Goal: Task Accomplishment & Management: Manage account settings

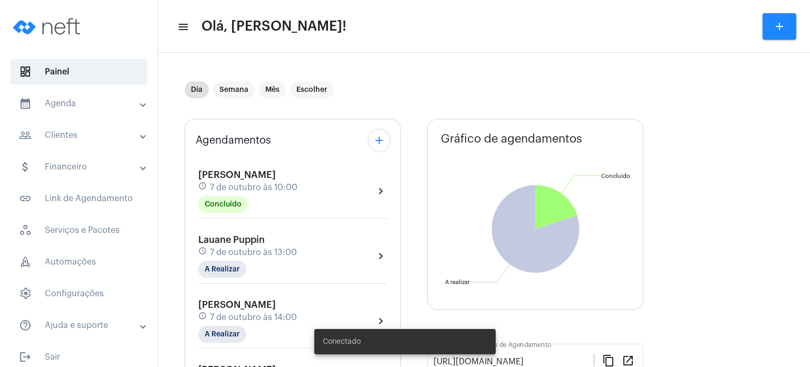
click at [212, 255] on span "7 de outubro às 13:00" at bounding box center [253, 251] width 87 height 9
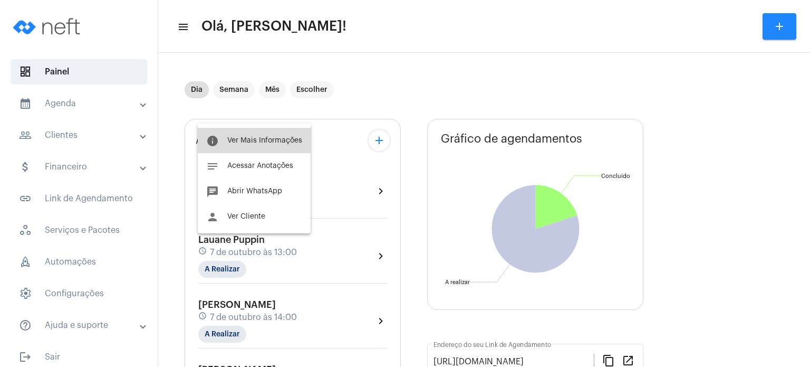
click at [254, 137] on span "Ver Mais Informações" at bounding box center [264, 140] width 75 height 7
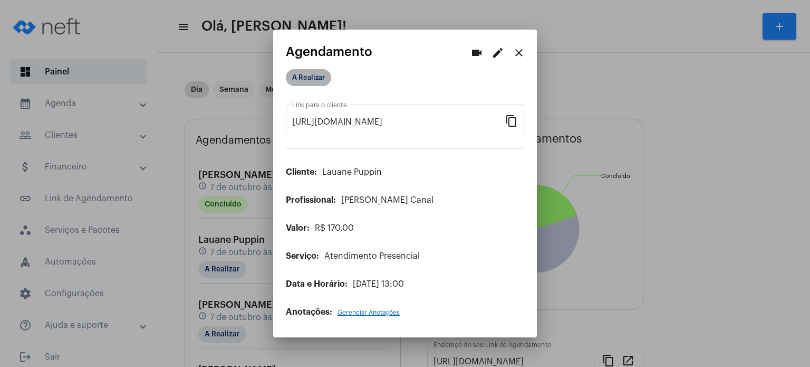
click at [306, 80] on mat-chip "A Realizar" at bounding box center [308, 77] width 45 height 17
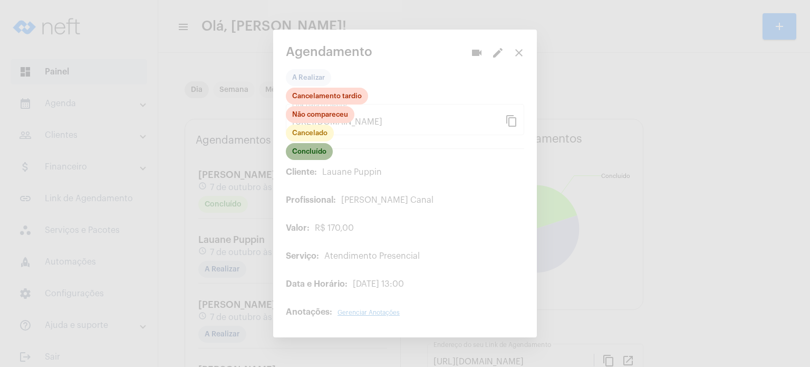
click at [308, 152] on mat-chip "Concluído" at bounding box center [309, 151] width 47 height 17
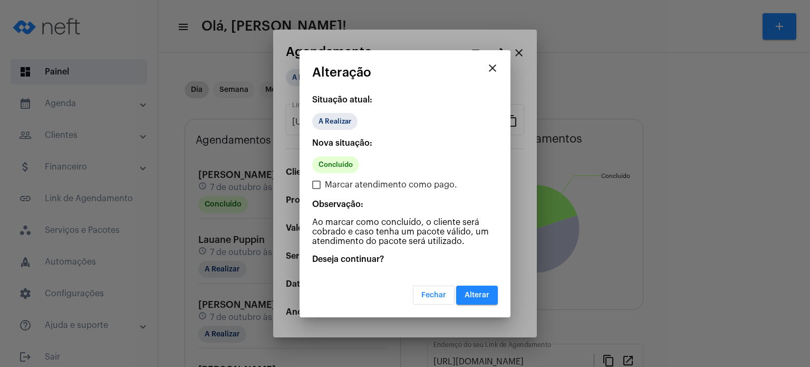
click at [466, 287] on button "Alterar" at bounding box center [477, 294] width 42 height 19
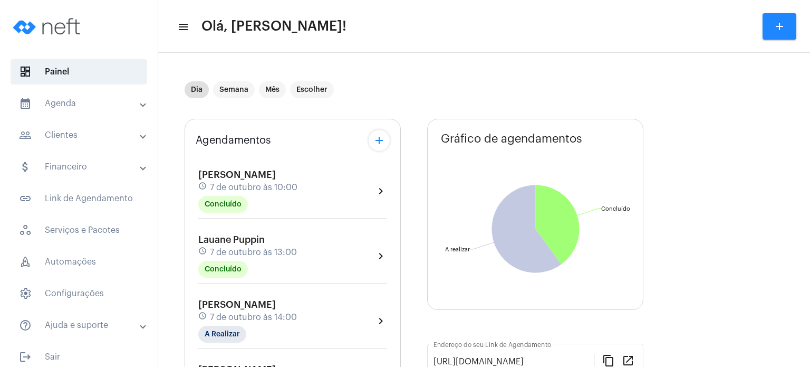
click at [189, 328] on div "Agendamentos add Joaquim Lacerda Oliveira schedule 7 de outubro às 10:00 Conclu…" at bounding box center [293, 305] width 216 height 372
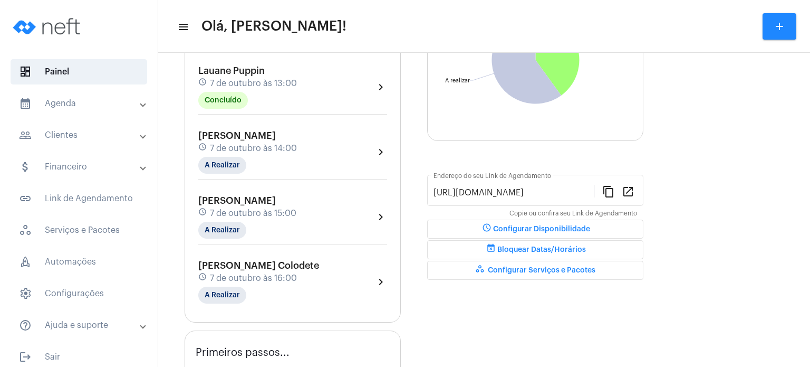
scroll to position [190, 0]
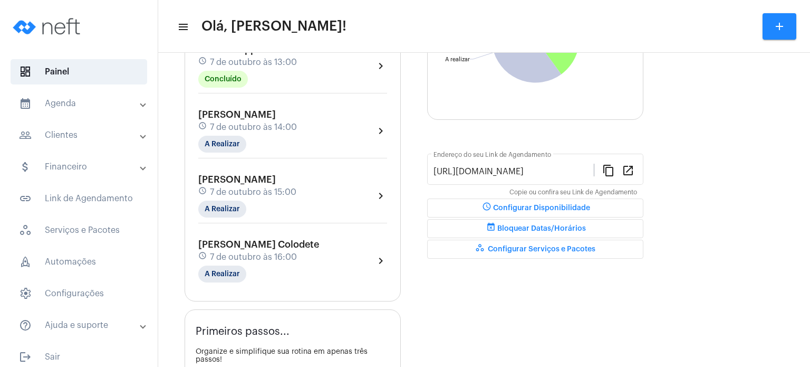
click at [272, 61] on span "7 de outubro às 13:00" at bounding box center [253, 61] width 87 height 9
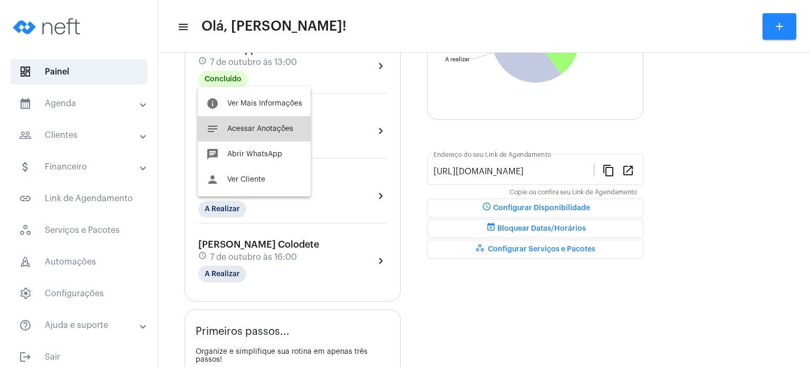
click at [261, 127] on span "Acessar Anotações" at bounding box center [260, 128] width 66 height 7
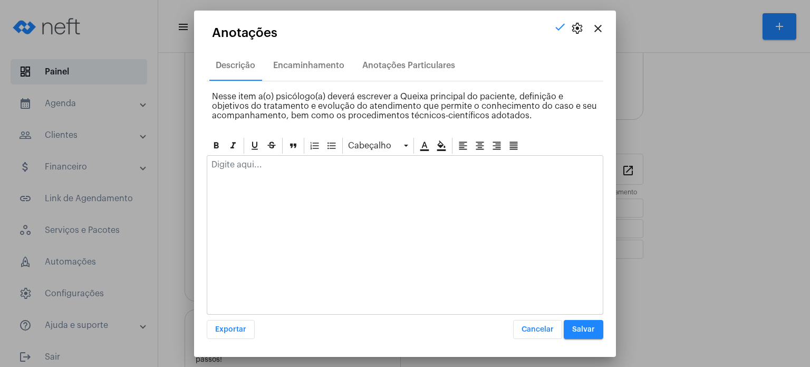
click at [281, 174] on div at bounding box center [405, 167] width 396 height 23
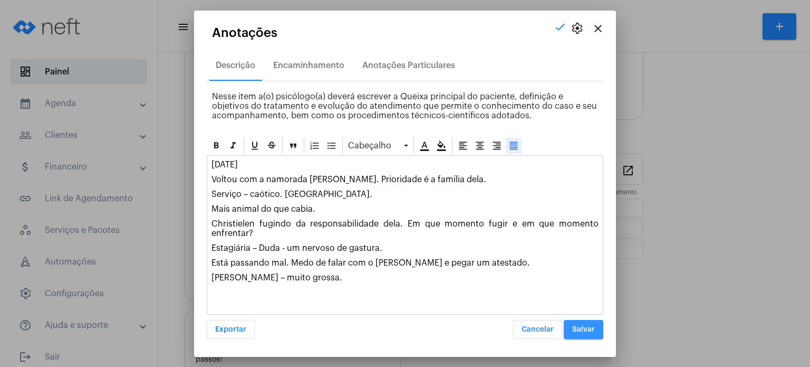
click at [584, 323] on button "Salvar" at bounding box center [584, 329] width 40 height 19
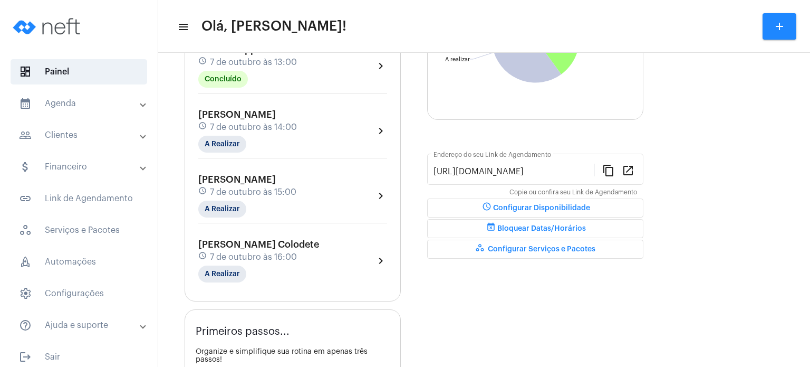
click at [74, 104] on mat-panel-title "calendar_month_outlined Agenda" at bounding box center [80, 103] width 122 height 13
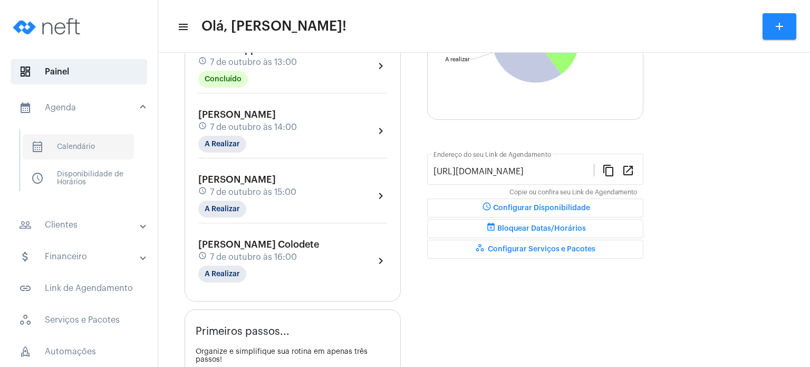
click at [79, 149] on span "calendar_month_outlined Calendário" at bounding box center [78, 146] width 111 height 25
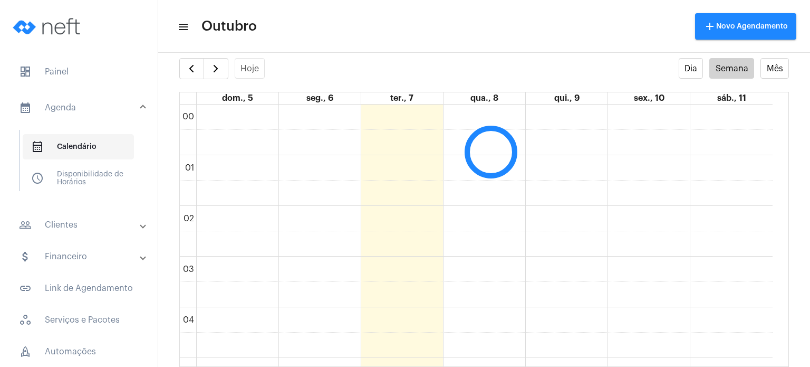
scroll to position [304, 0]
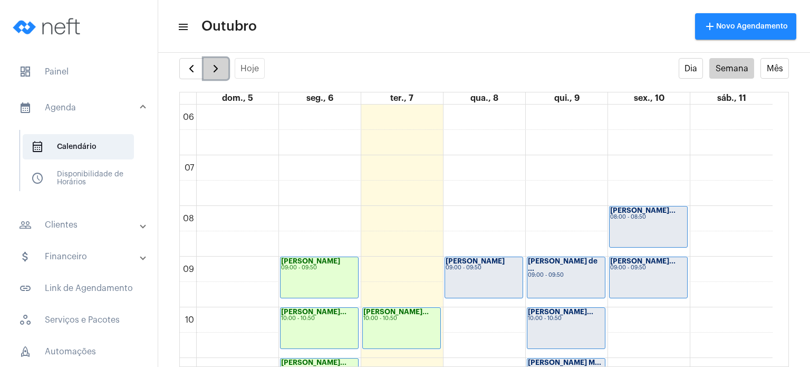
click at [220, 69] on span "button" at bounding box center [215, 68] width 13 height 13
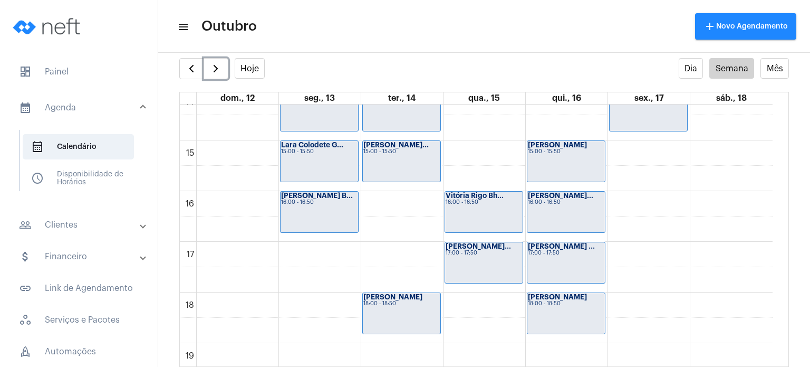
scroll to position [743, 0]
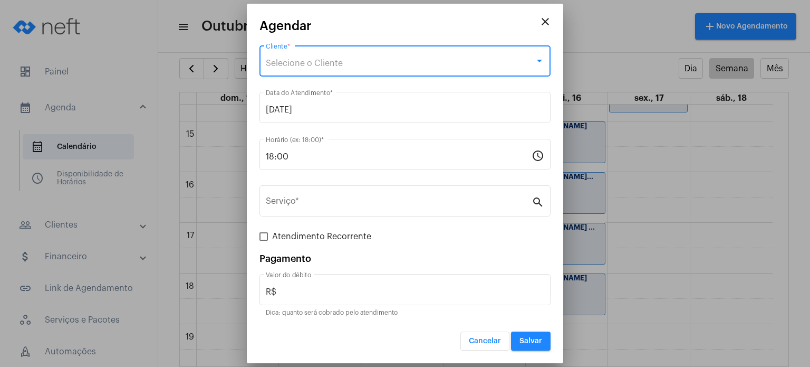
click at [327, 63] on span "Selecione o Cliente" at bounding box center [304, 63] width 77 height 8
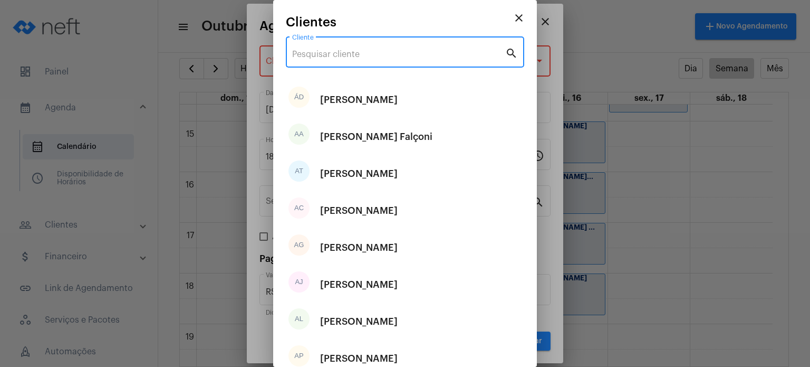
click at [326, 50] on input "Cliente" at bounding box center [398, 54] width 213 height 9
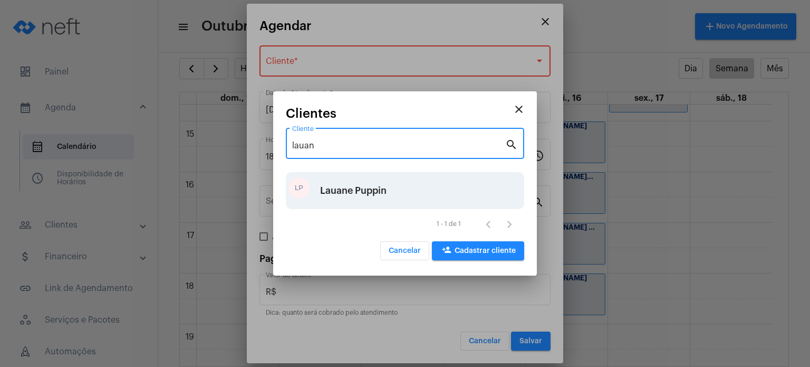
type input "lauan"
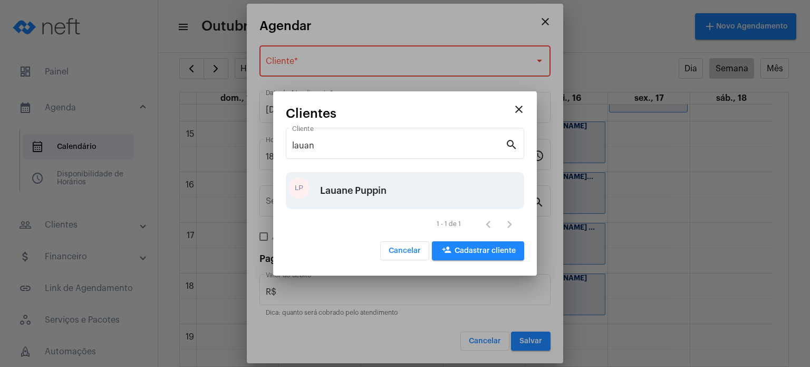
click at [333, 187] on div "Lauane Puppin" at bounding box center [353, 191] width 66 height 32
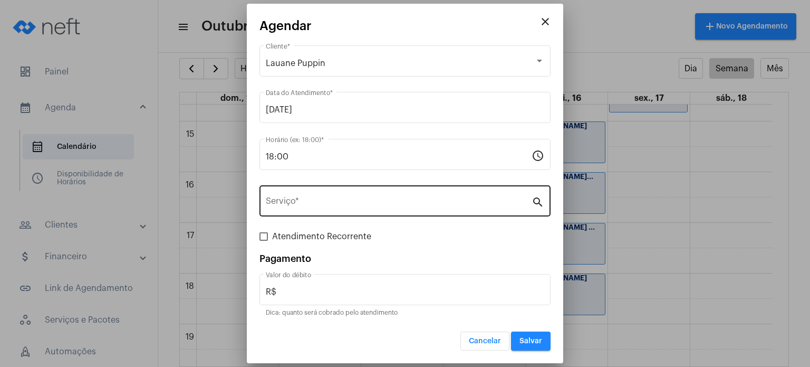
click at [323, 197] on div "Serviço *" at bounding box center [399, 199] width 266 height 33
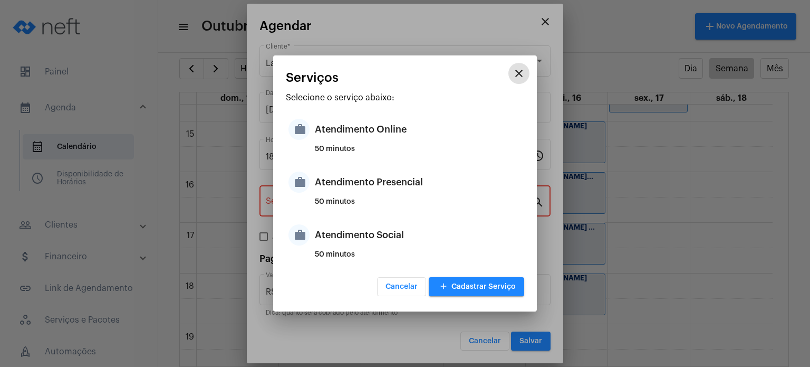
click at [323, 197] on div "Atendimento Presencial" at bounding box center [418, 182] width 207 height 32
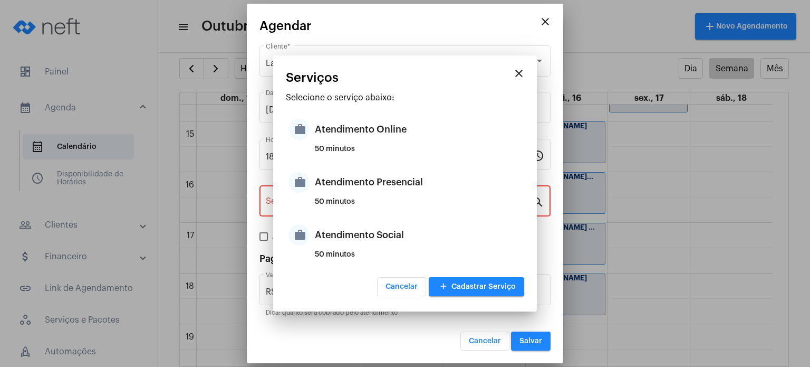
type input "Atendimento Presencial"
type input "R$ 170"
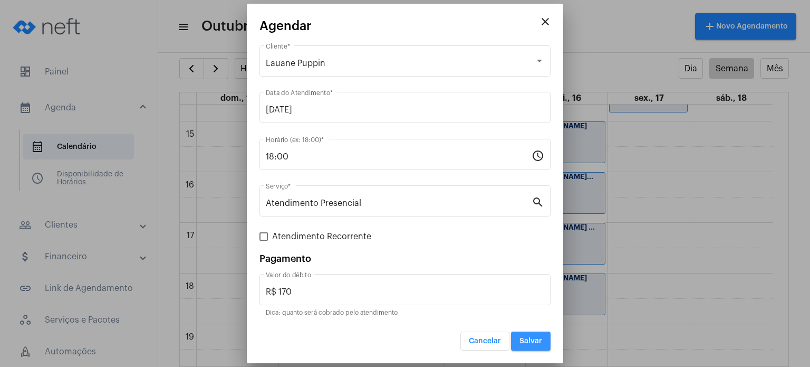
click at [524, 339] on span "Salvar" at bounding box center [531, 340] width 23 height 7
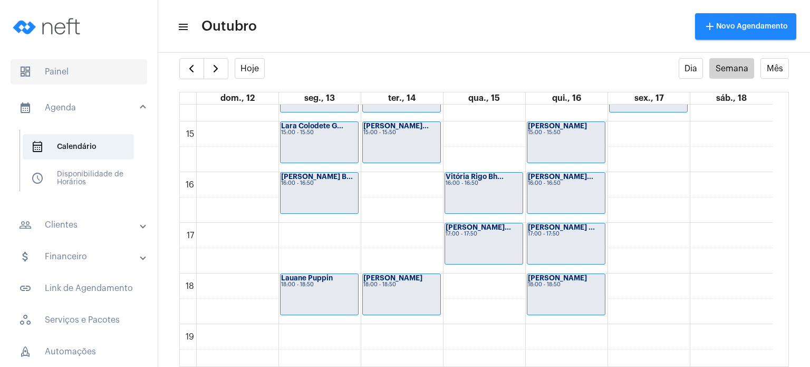
click at [101, 72] on span "dashboard Painel" at bounding box center [79, 71] width 137 height 25
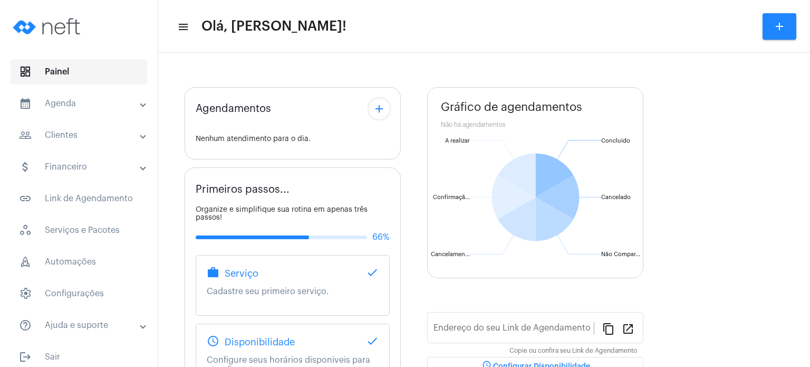
type input "[URL][DOMAIN_NAME]"
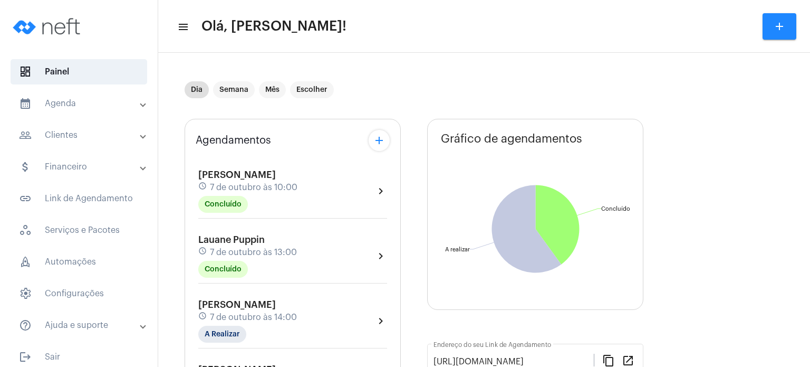
click at [252, 300] on div "Davi Bassini schedule 7 de outubro às 14:00 A Realizar" at bounding box center [247, 320] width 99 height 43
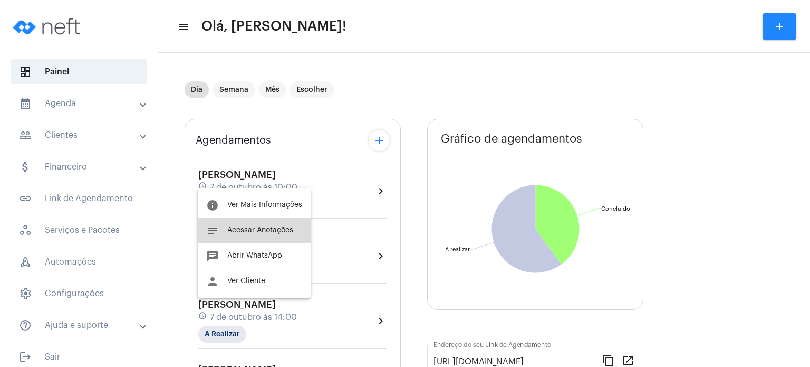
click at [257, 220] on button "notes Acessar Anotações" at bounding box center [254, 229] width 113 height 25
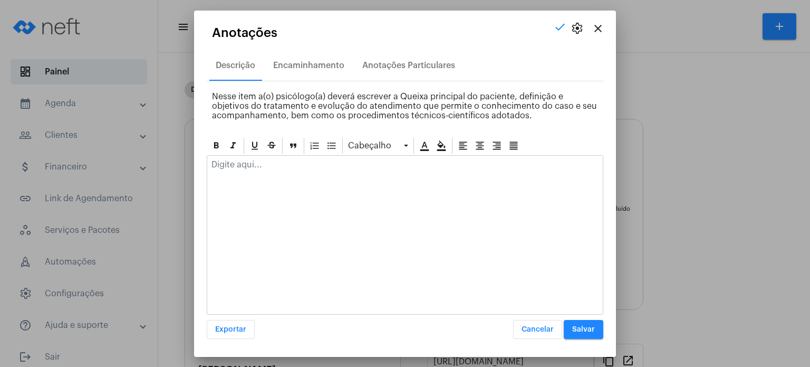
click at [602, 26] on mat-icon "close" at bounding box center [598, 28] width 13 height 13
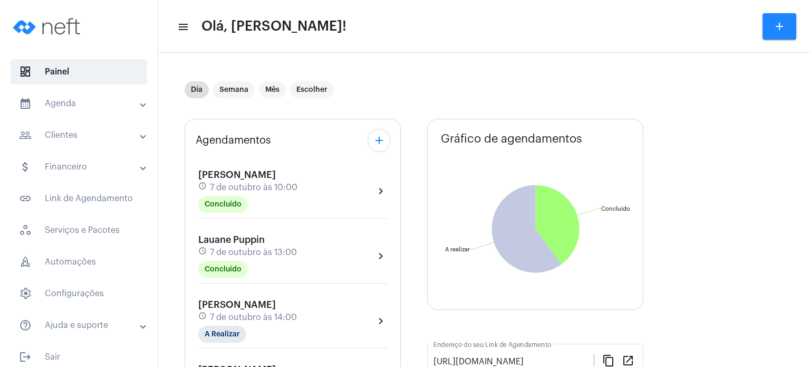
click at [257, 302] on div "Davi Bassini schedule 7 de outubro às 14:00 A Realizar" at bounding box center [247, 320] width 99 height 43
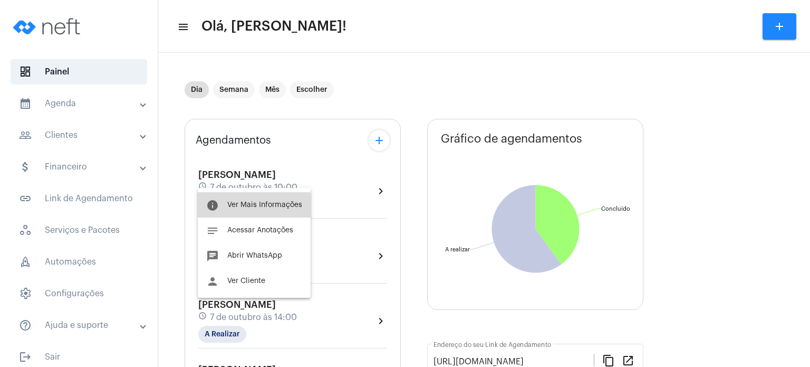
click at [239, 207] on span "Ver Mais Informações" at bounding box center [264, 204] width 75 height 7
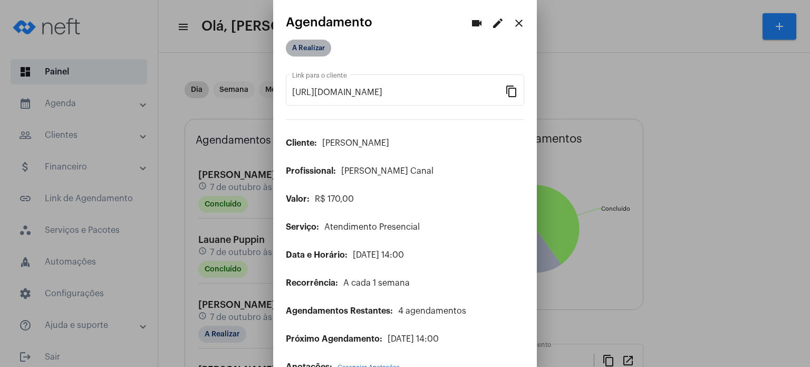
click at [315, 48] on mat-chip "A Realizar" at bounding box center [308, 48] width 45 height 17
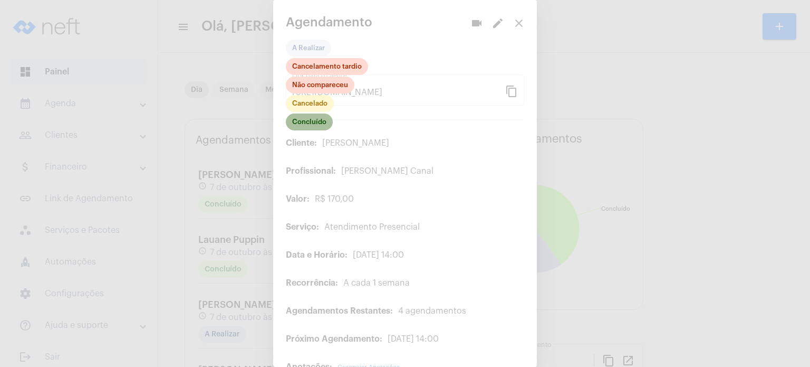
click at [316, 126] on mat-chip "Concluído" at bounding box center [309, 121] width 47 height 17
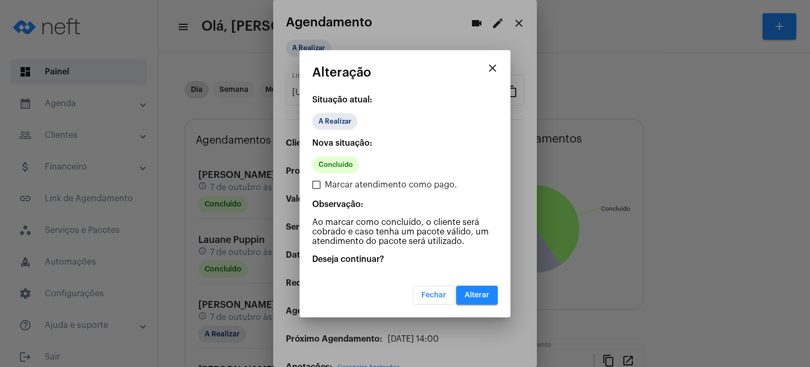
click at [467, 288] on button "Alterar" at bounding box center [477, 294] width 42 height 19
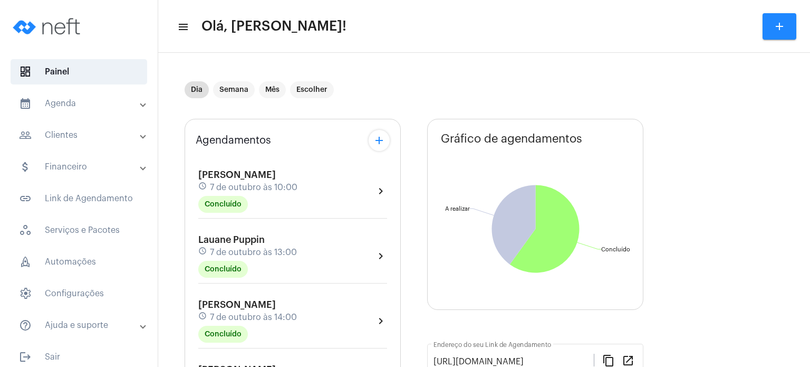
click at [232, 312] on span "7 de outubro às 14:00" at bounding box center [253, 316] width 87 height 9
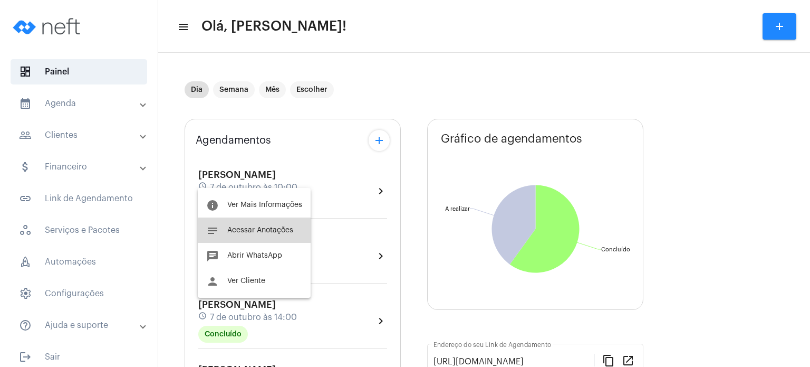
click at [259, 231] on span "Acessar Anotações" at bounding box center [260, 229] width 66 height 7
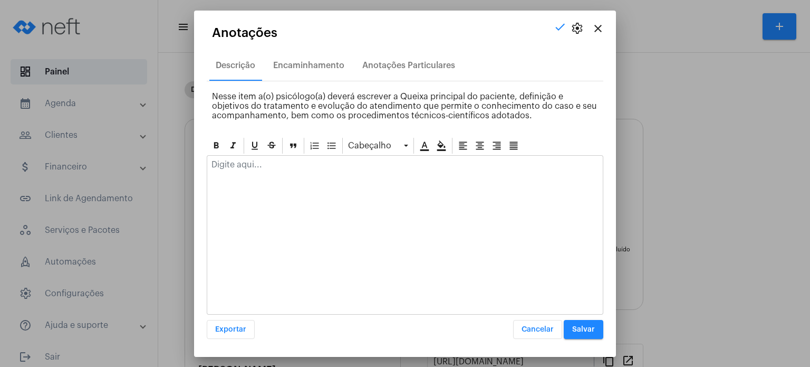
click at [247, 164] on p at bounding box center [405, 164] width 387 height 9
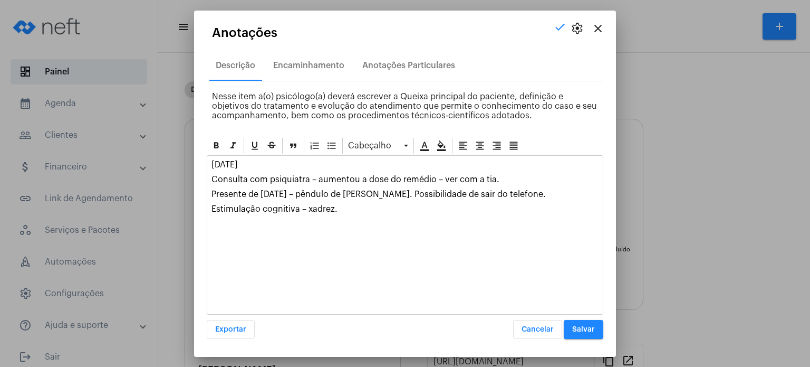
click at [247, 164] on p "[DATE]" at bounding box center [405, 164] width 387 height 9
click at [590, 329] on span "Salvar" at bounding box center [583, 328] width 23 height 7
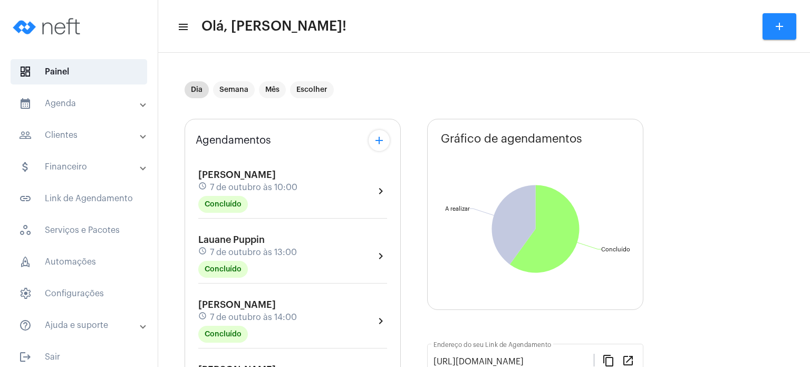
click at [98, 105] on mat-panel-title "calendar_month_outlined Agenda" at bounding box center [80, 103] width 122 height 13
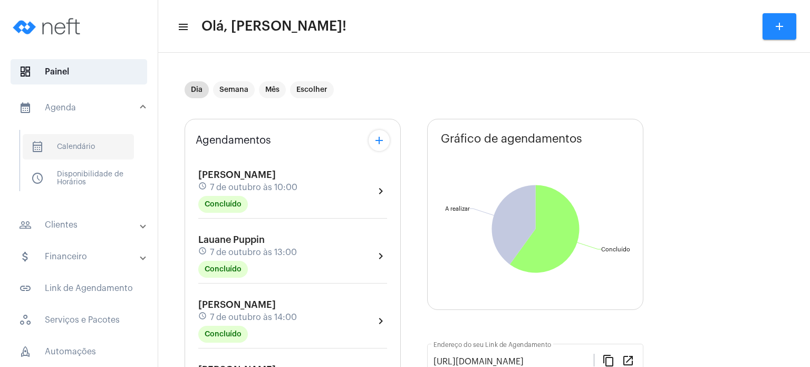
click at [81, 153] on span "calendar_month_outlined Calendário" at bounding box center [78, 146] width 111 height 25
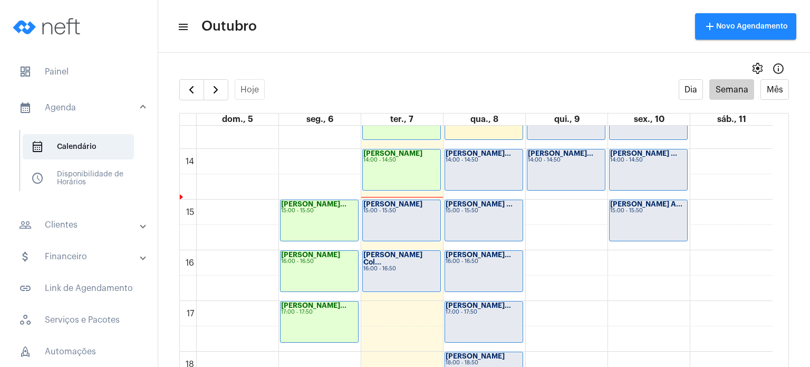
scroll to position [673, 0]
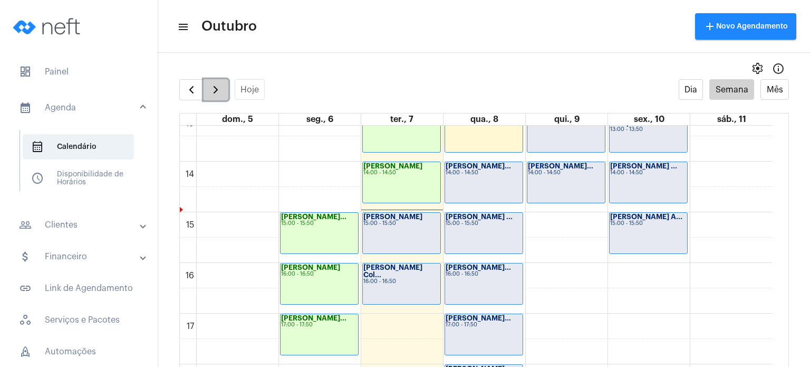
click at [209, 82] on button "button" at bounding box center [216, 89] width 25 height 21
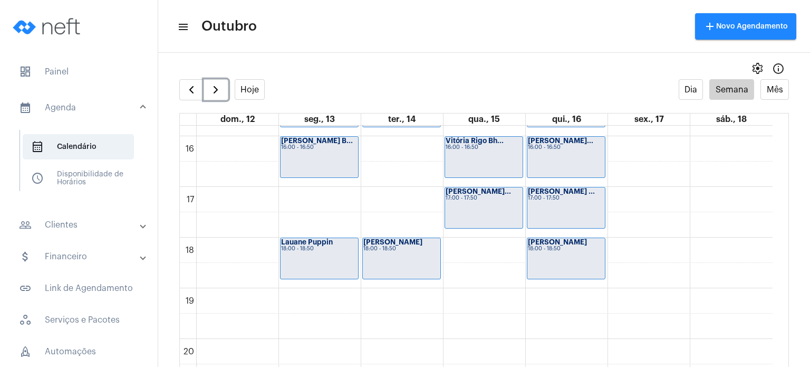
scroll to position [802, 0]
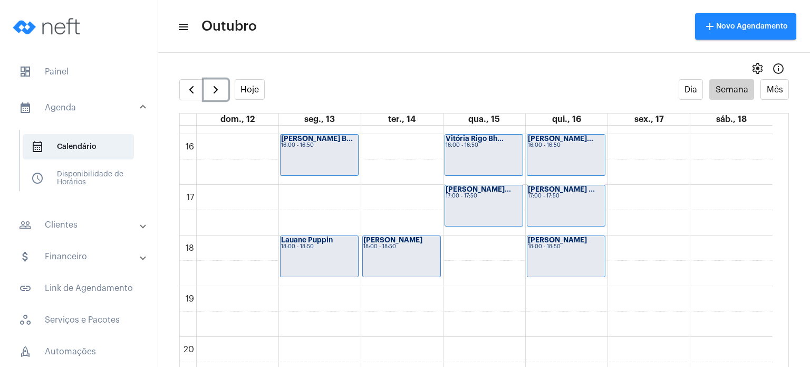
click at [569, 254] on div "Bruna Marques 18:00 - 18:50" at bounding box center [566, 256] width 78 height 41
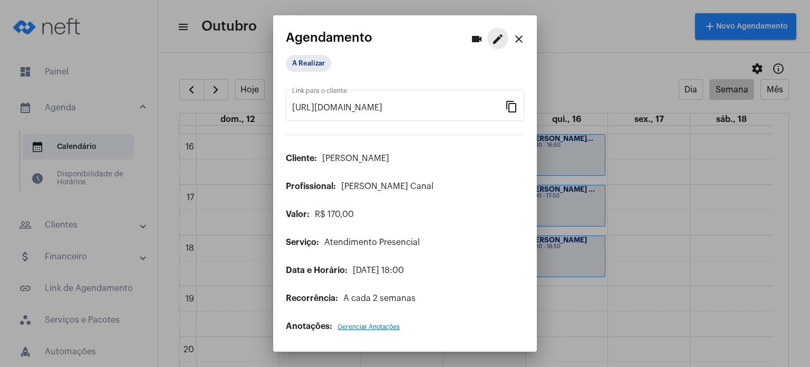
click at [495, 40] on mat-icon "edit" at bounding box center [498, 39] width 13 height 13
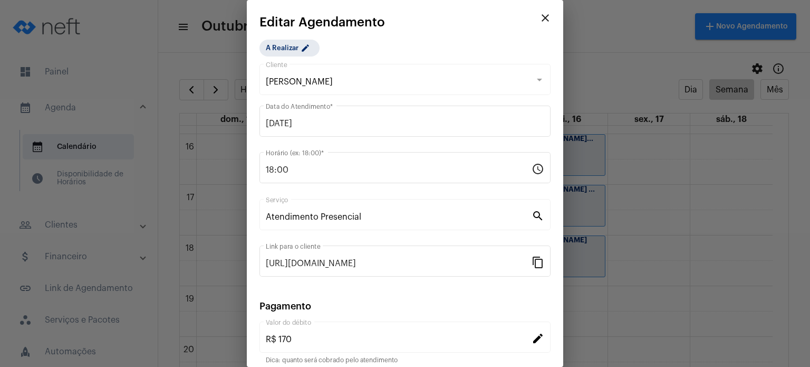
scroll to position [86, 0]
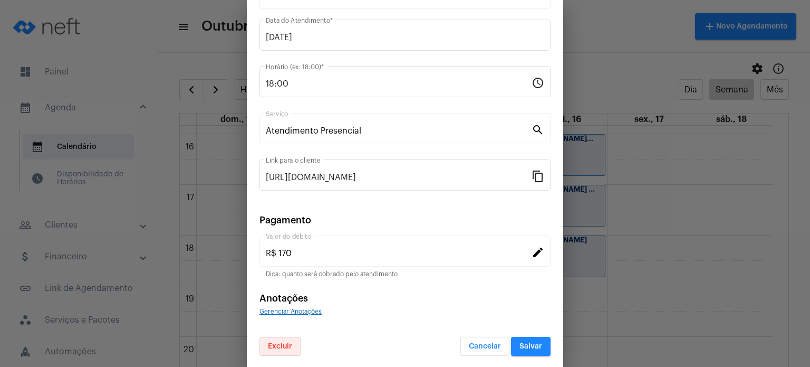
click at [284, 351] on button "Excluir" at bounding box center [280, 346] width 41 height 19
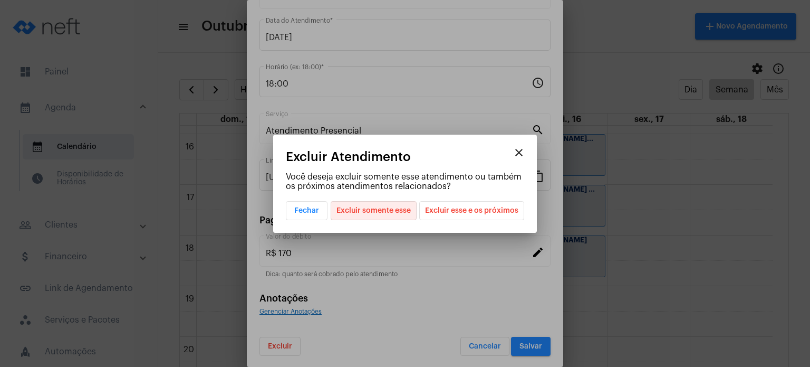
click at [386, 213] on span "Excluir somente esse" at bounding box center [374, 210] width 74 height 18
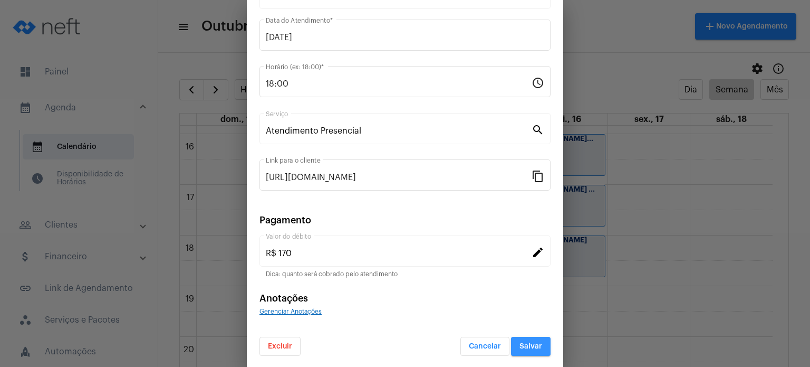
click at [522, 343] on span "Salvar" at bounding box center [531, 345] width 23 height 7
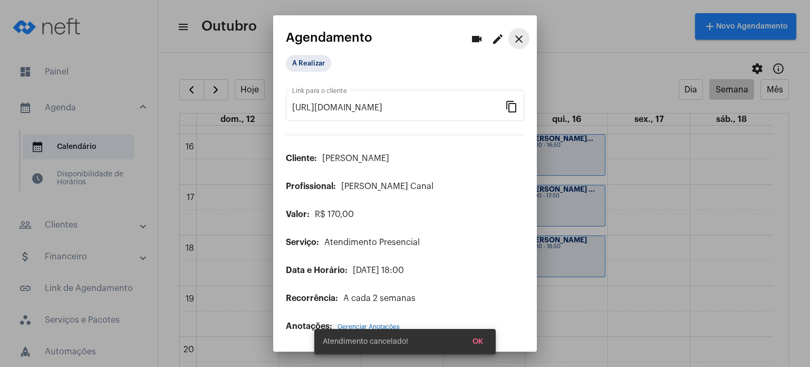
click at [520, 37] on mat-icon "close" at bounding box center [519, 39] width 13 height 13
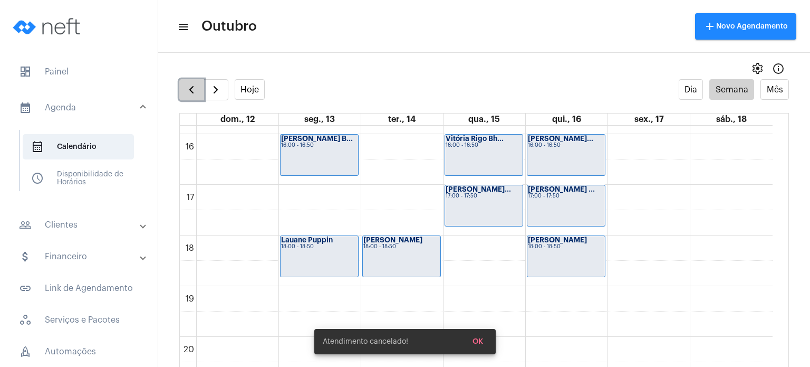
click at [197, 85] on span "button" at bounding box center [191, 89] width 13 height 13
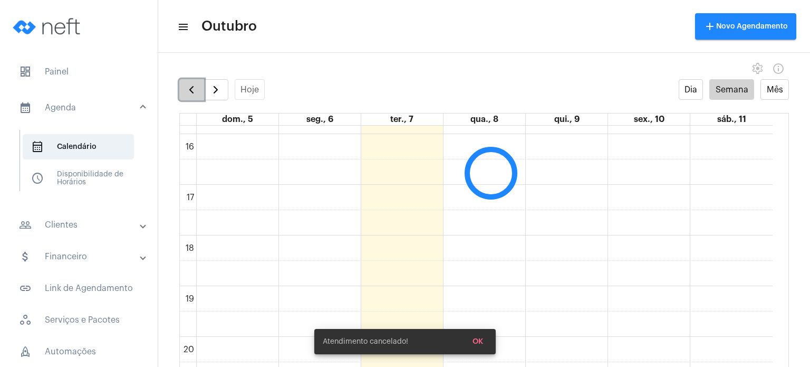
scroll to position [304, 0]
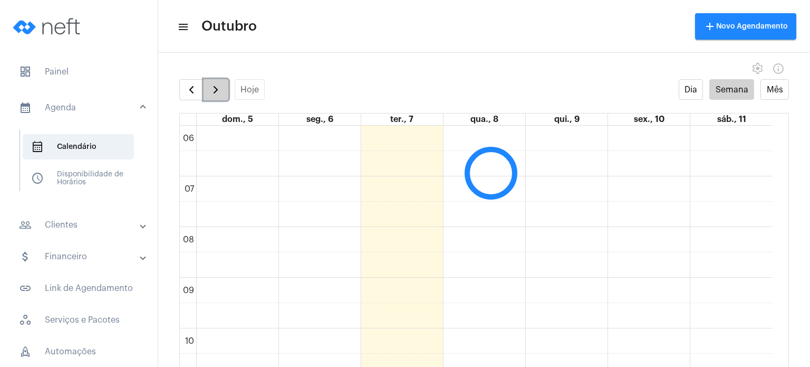
click at [212, 85] on span "button" at bounding box center [215, 89] width 13 height 13
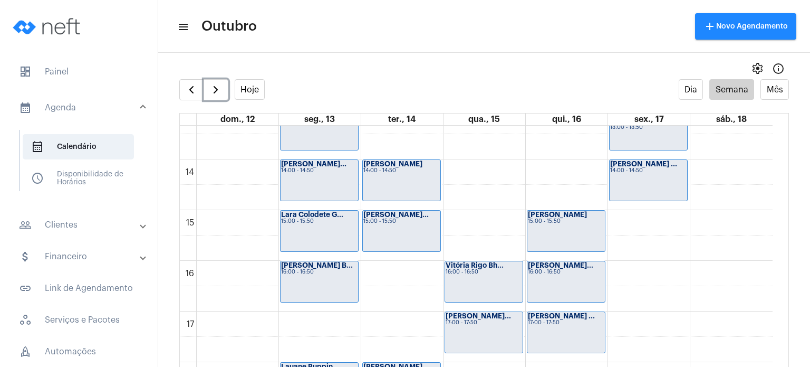
scroll to position [667, 0]
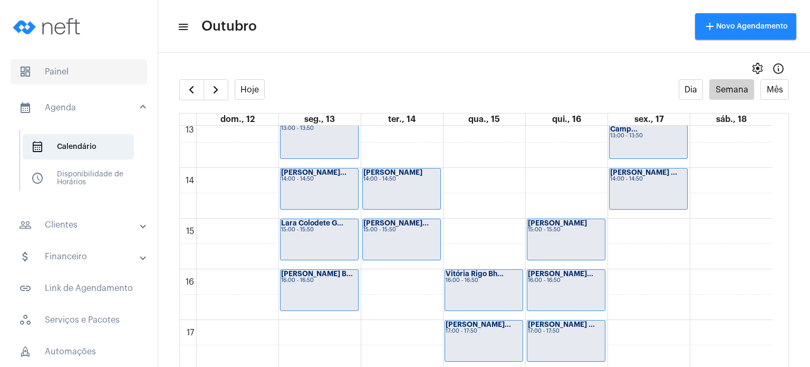
click at [122, 65] on span "dashboard Painel" at bounding box center [79, 71] width 137 height 25
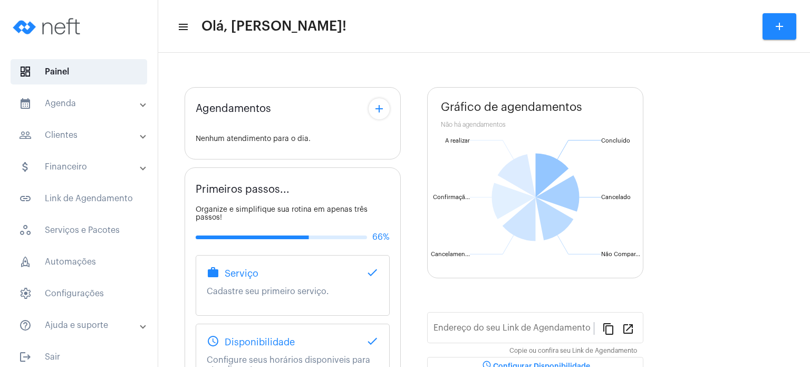
type input "[URL][DOMAIN_NAME]"
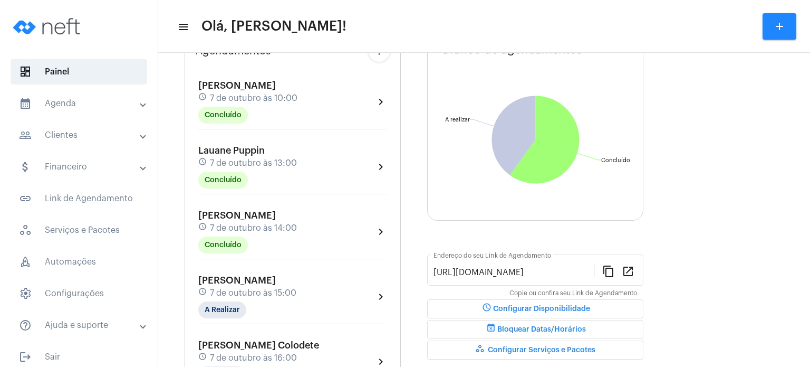
scroll to position [97, 0]
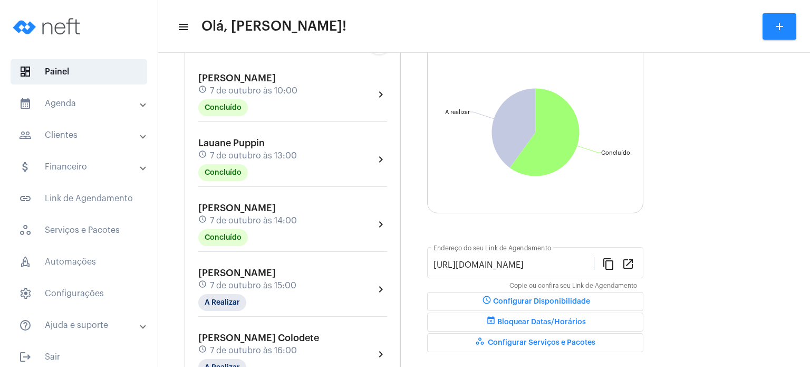
click at [214, 281] on span "7 de outubro às 15:00" at bounding box center [253, 285] width 87 height 9
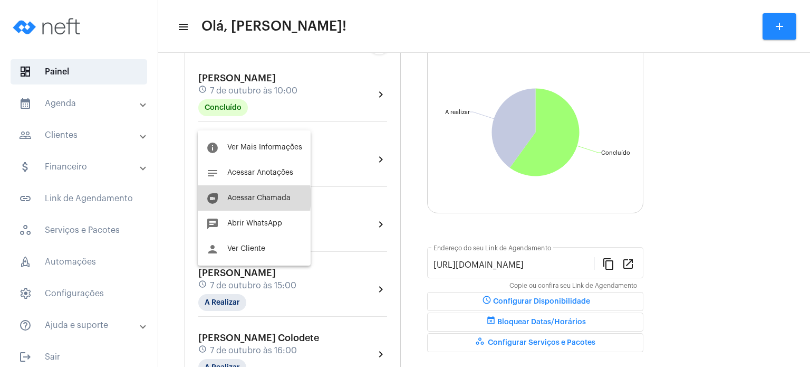
click at [243, 198] on span "Acessar Chamada" at bounding box center [258, 197] width 63 height 7
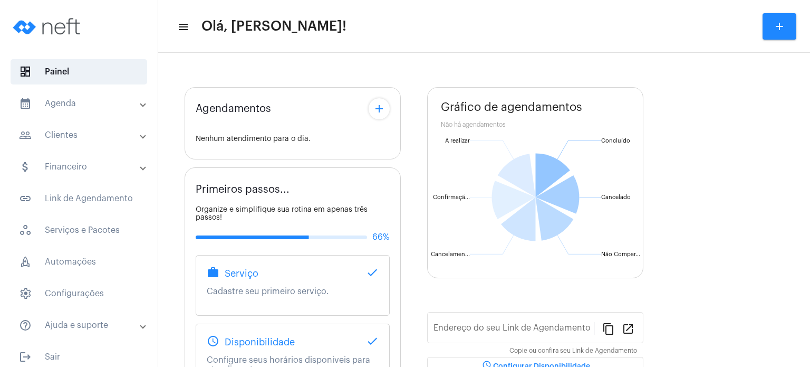
type input "[URL][DOMAIN_NAME]"
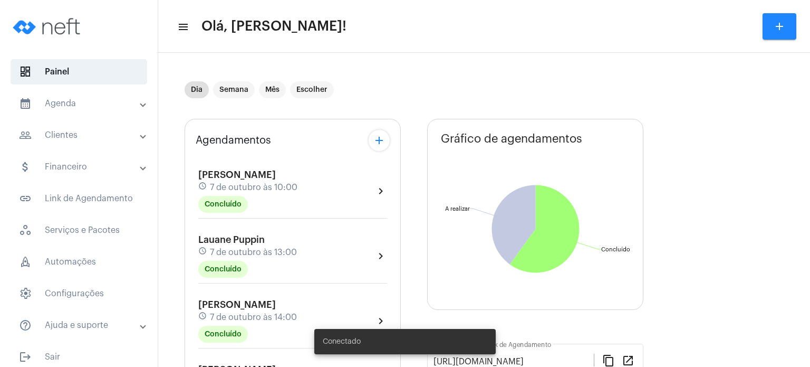
click at [185, 263] on div "Agendamentos add [PERSON_NAME] schedule [DATE] 10:00 Concluído chevron_right [P…" at bounding box center [293, 305] width 216 height 372
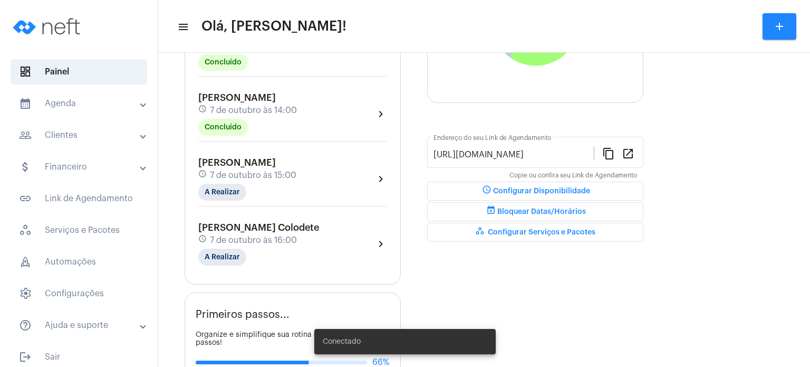
scroll to position [232, 0]
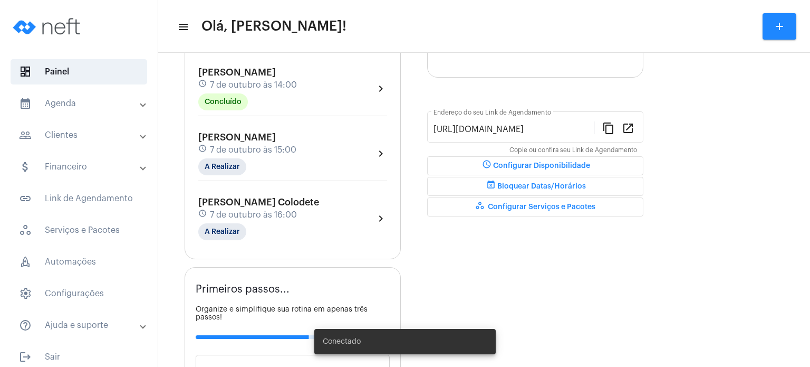
click at [357, 150] on div "[PERSON_NAME] schedule [DATE] 15:00 A Realizar chevron_right" at bounding box center [292, 153] width 189 height 43
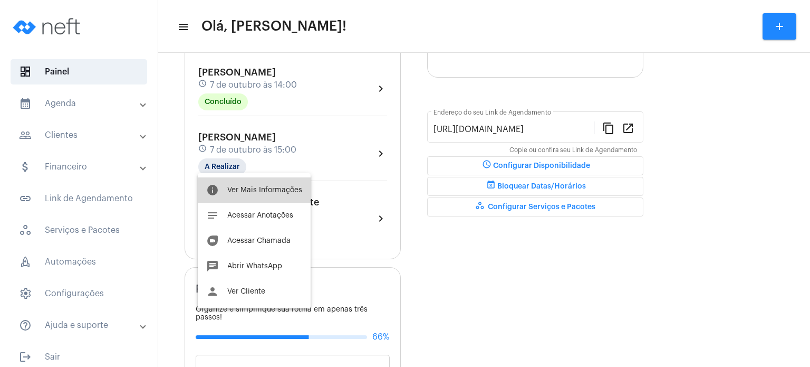
click at [281, 195] on button "info Ver Mais Informações" at bounding box center [254, 189] width 113 height 25
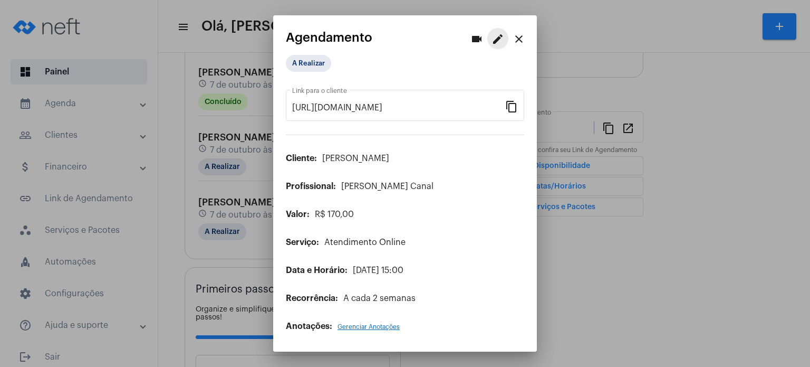
click at [500, 44] on mat-icon "edit" at bounding box center [498, 39] width 13 height 13
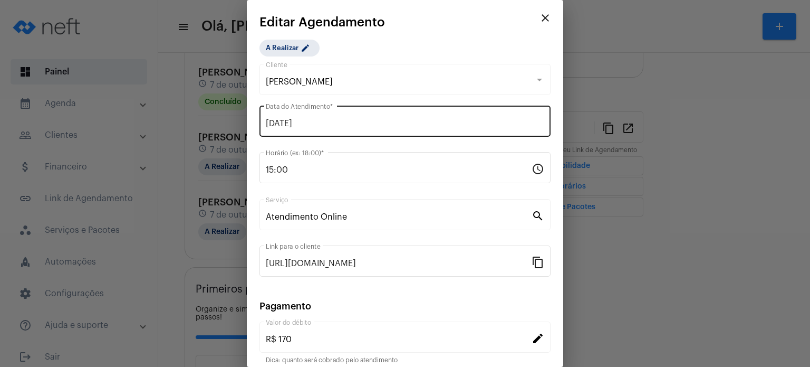
click at [472, 109] on div "[DATE] Data do Atendimento *" at bounding box center [405, 119] width 279 height 33
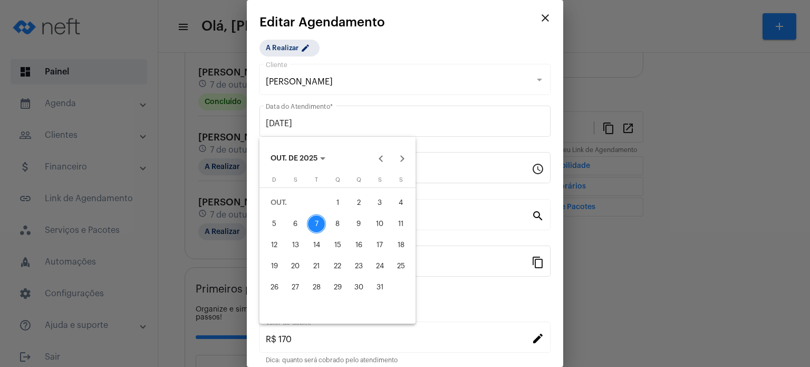
click at [377, 217] on div "10" at bounding box center [379, 223] width 19 height 19
type input "[DATE]"
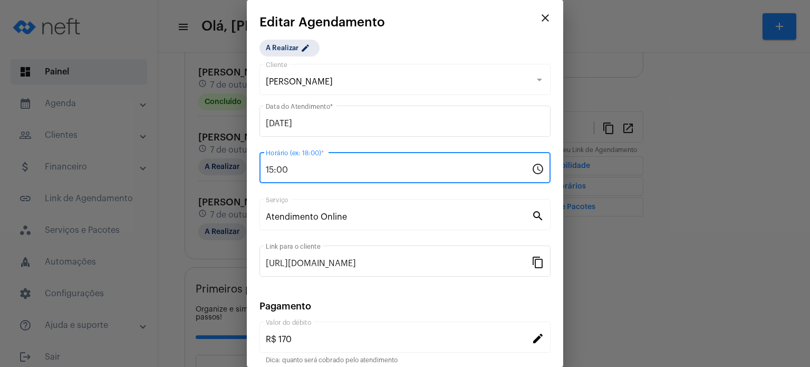
click at [323, 174] on input "15:00" at bounding box center [399, 169] width 266 height 9
type input "16:00"
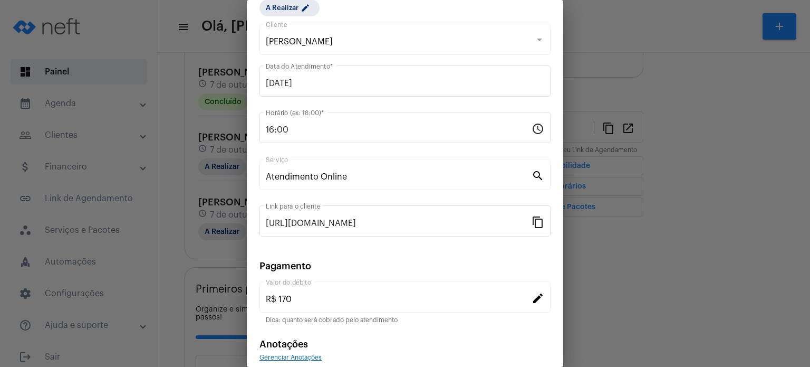
scroll to position [86, 0]
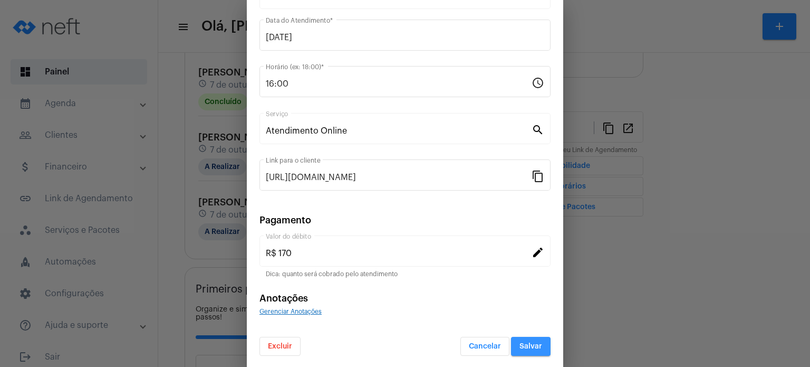
click at [520, 343] on span "Salvar" at bounding box center [531, 345] width 23 height 7
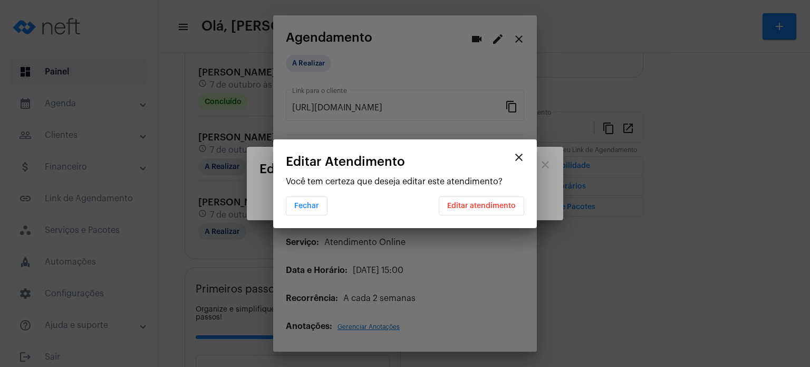
scroll to position [0, 0]
click at [489, 205] on span "Editar atendimento" at bounding box center [481, 205] width 69 height 7
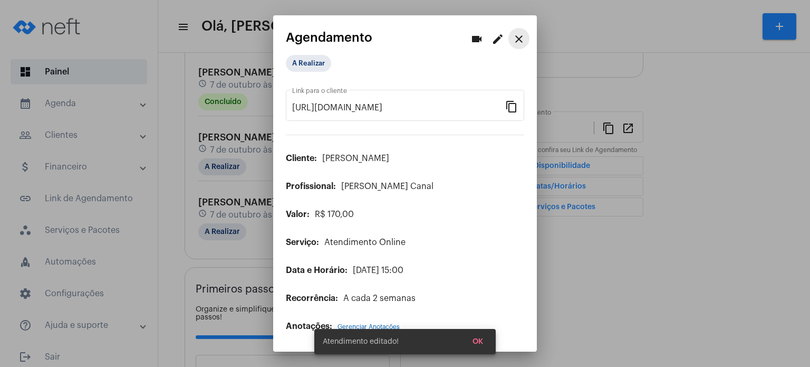
click at [526, 42] on button "close" at bounding box center [518, 38] width 21 height 21
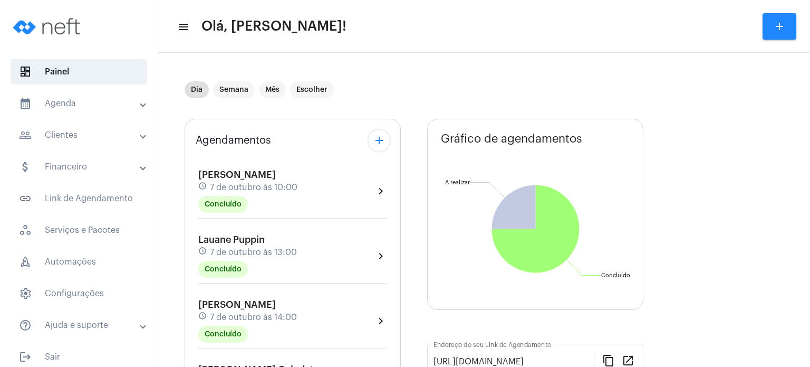
click at [59, 92] on mat-expansion-panel-header "calendar_month_outlined Agenda" at bounding box center [81, 103] width 151 height 25
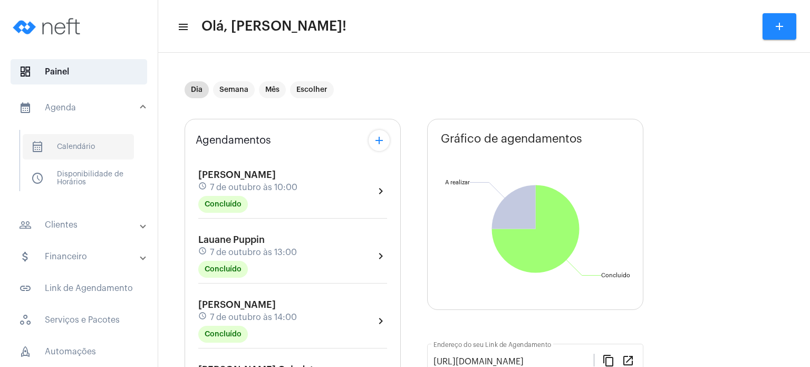
click at [63, 152] on span "calendar_month_outlined Calendário" at bounding box center [78, 146] width 111 height 25
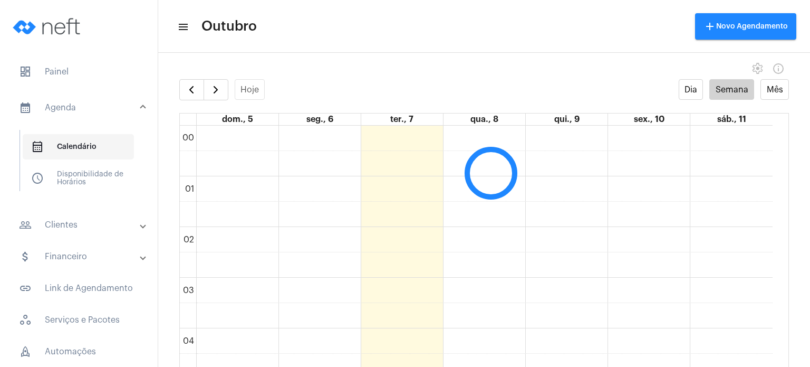
scroll to position [304, 0]
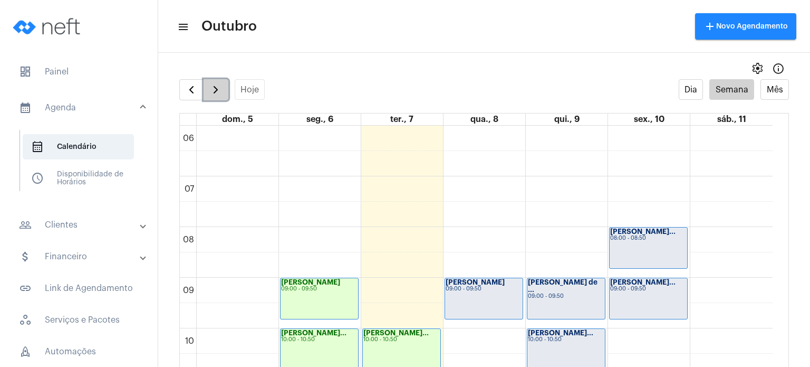
click at [223, 90] on button "button" at bounding box center [216, 89] width 25 height 21
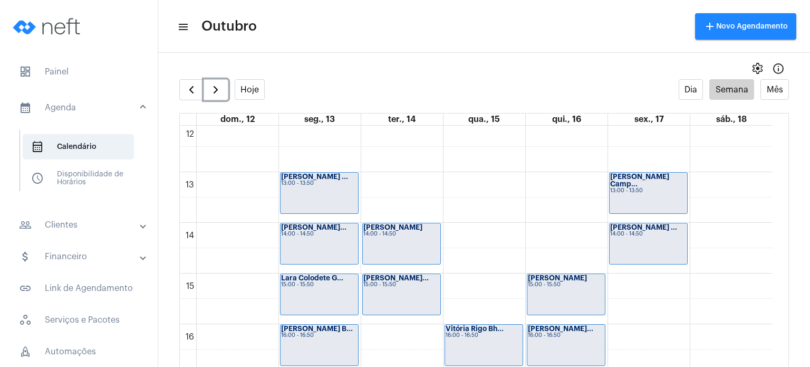
scroll to position [610, 0]
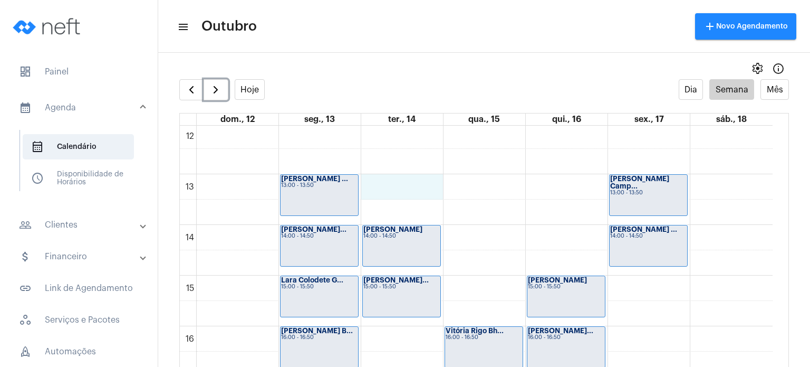
click at [430, 189] on div "00 01 02 03 04 05 06 07 08 09 10 11 12 13 14 15 16 17 18 19 20 21 22 23 [PERSON…" at bounding box center [476, 123] width 593 height 1215
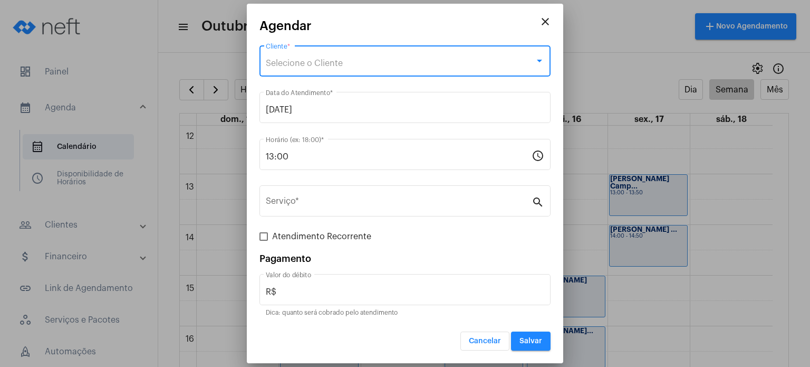
click at [342, 59] on span "Selecione o Cliente" at bounding box center [304, 63] width 77 height 8
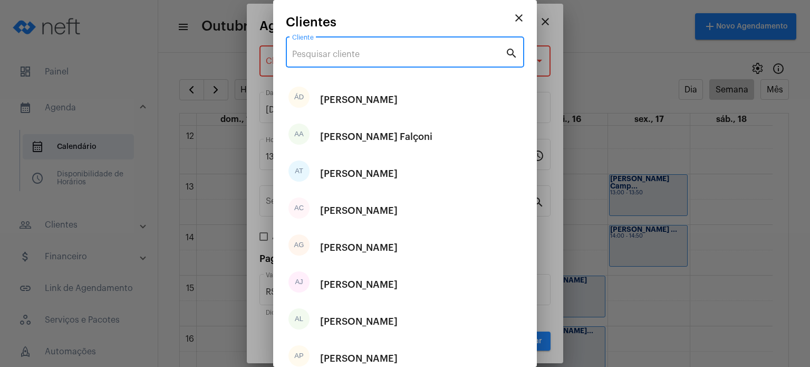
click at [342, 59] on input "Cliente" at bounding box center [398, 54] width 213 height 9
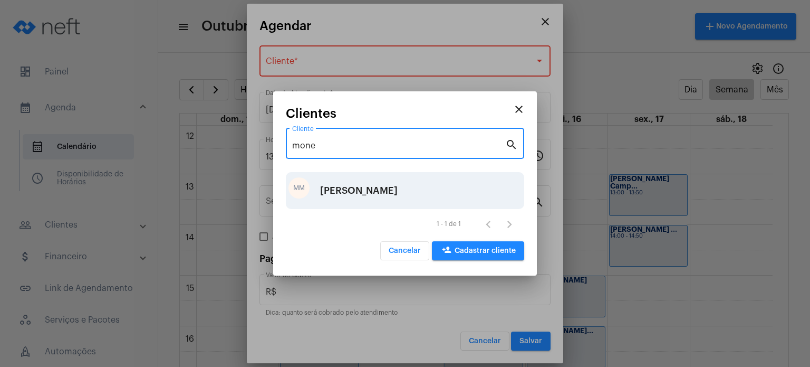
type input "mone"
click at [351, 185] on div "[PERSON_NAME]" at bounding box center [359, 191] width 78 height 32
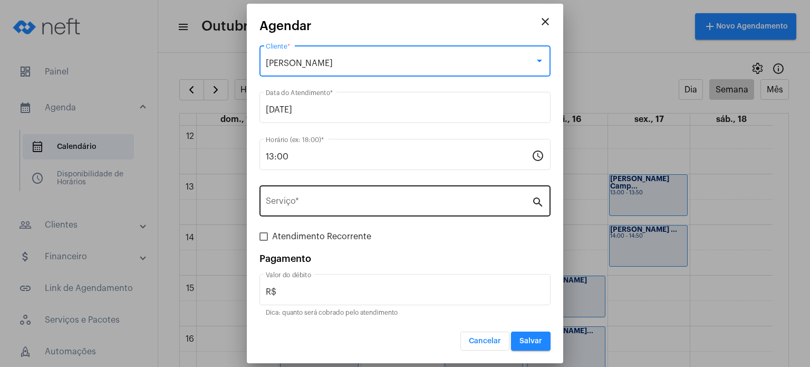
click at [338, 190] on div "Serviço *" at bounding box center [399, 199] width 266 height 33
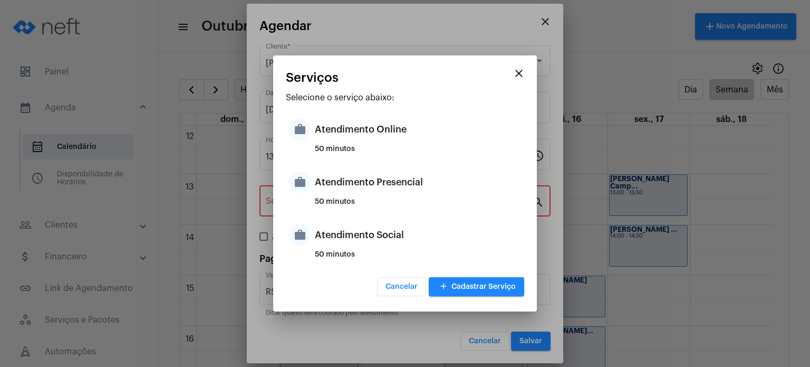
click at [338, 190] on div "Atendimento Presencial" at bounding box center [418, 182] width 207 height 32
type input "Atendimento Presencial"
type input "R$ 170"
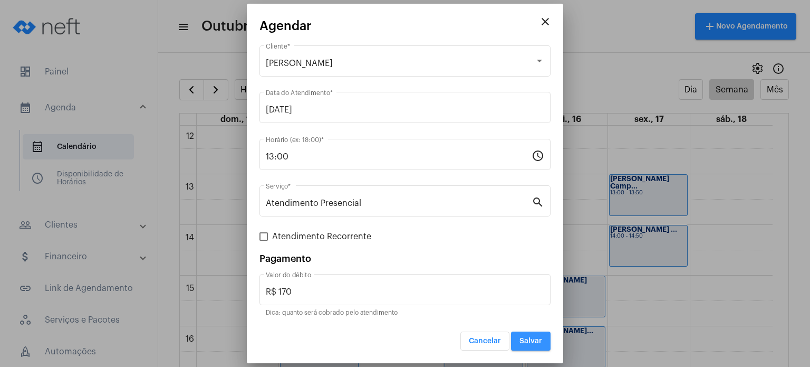
click at [524, 338] on span "Salvar" at bounding box center [531, 340] width 23 height 7
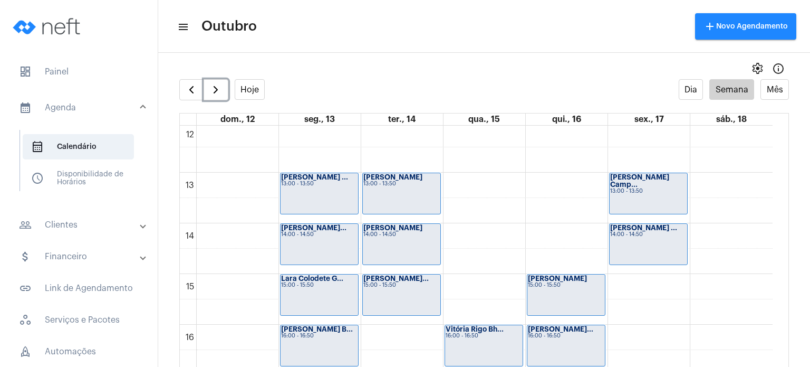
scroll to position [605, 0]
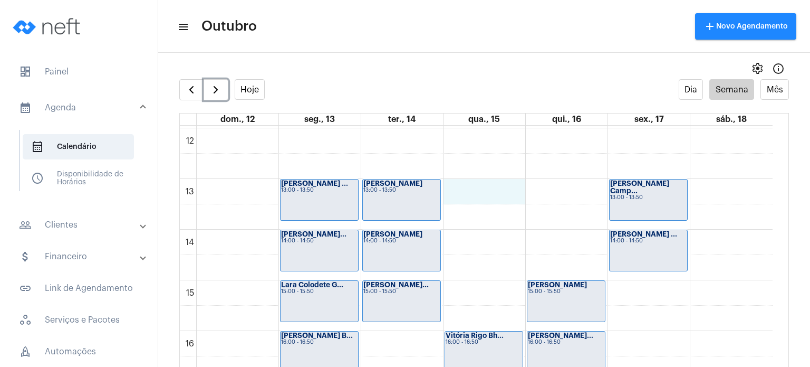
click at [501, 191] on div "00 01 02 03 04 05 06 07 08 09 10 11 12 13 14 15 16 17 18 19 20 21 22 23 [PERSON…" at bounding box center [476, 128] width 593 height 1215
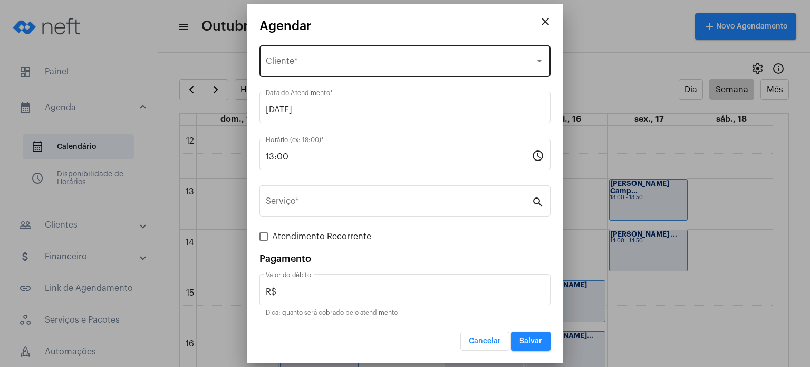
click at [411, 53] on div "Selecione o Cliente Cliente *" at bounding box center [405, 59] width 279 height 33
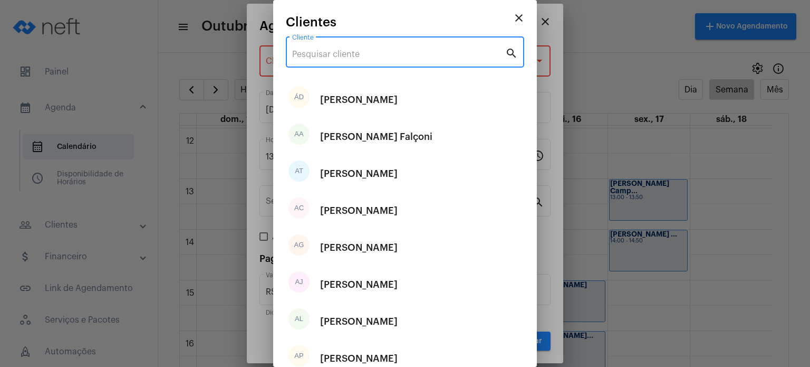
click at [411, 53] on input "Cliente" at bounding box center [398, 54] width 213 height 9
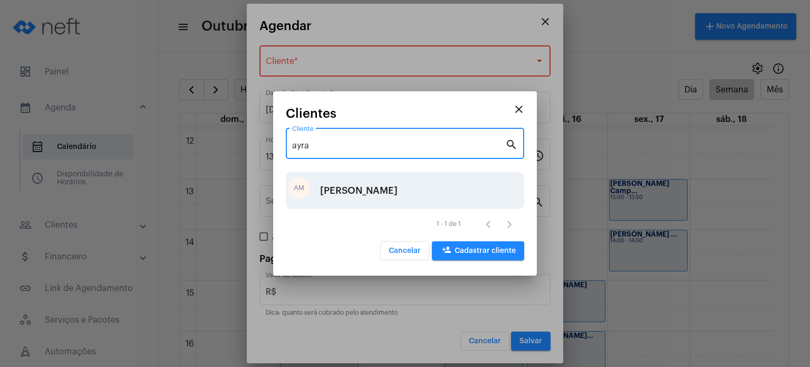
type input "ayra"
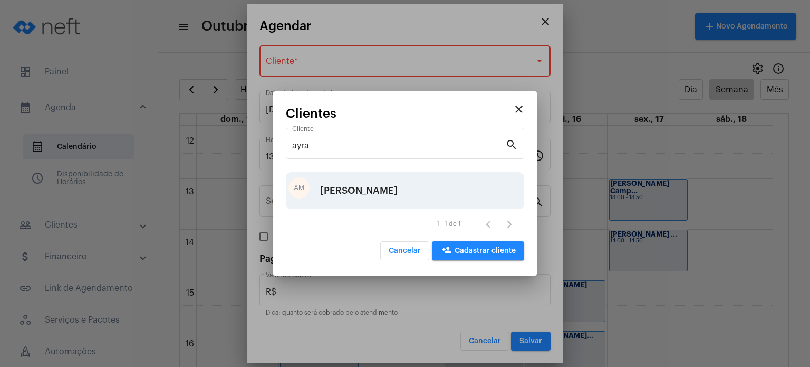
click at [367, 178] on div "[PERSON_NAME]" at bounding box center [359, 191] width 78 height 32
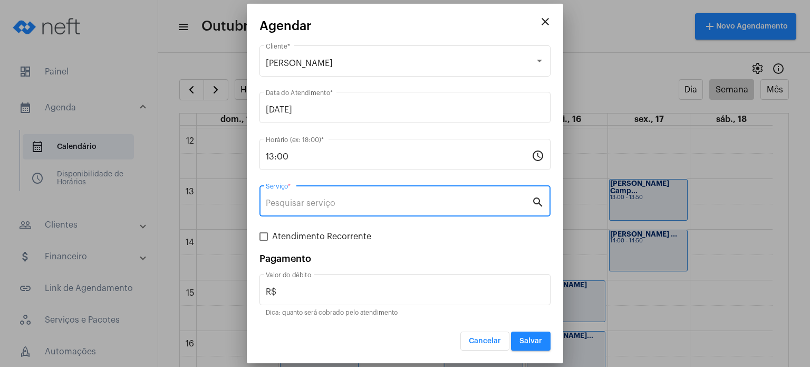
click at [338, 207] on input "Serviço *" at bounding box center [399, 202] width 266 height 9
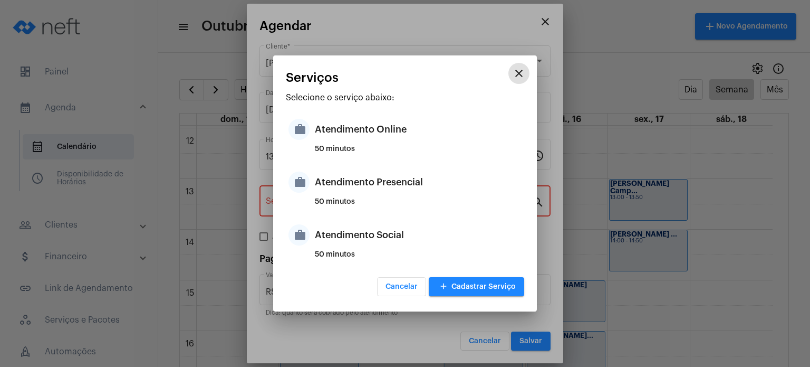
click at [338, 207] on div "50 minutos" at bounding box center [418, 206] width 207 height 16
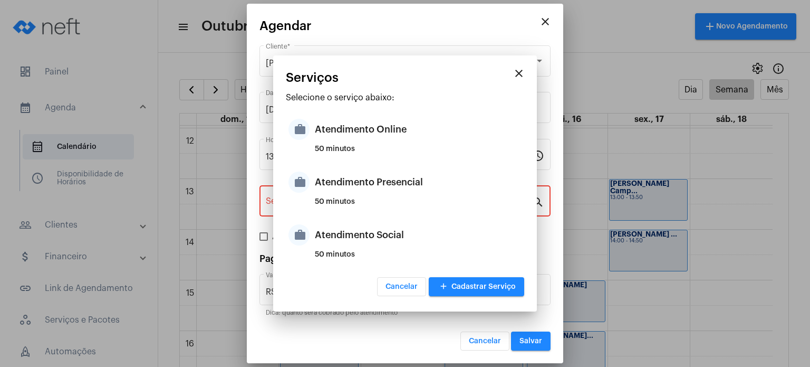
type input "Atendimento Presencial"
type input "R$ 170"
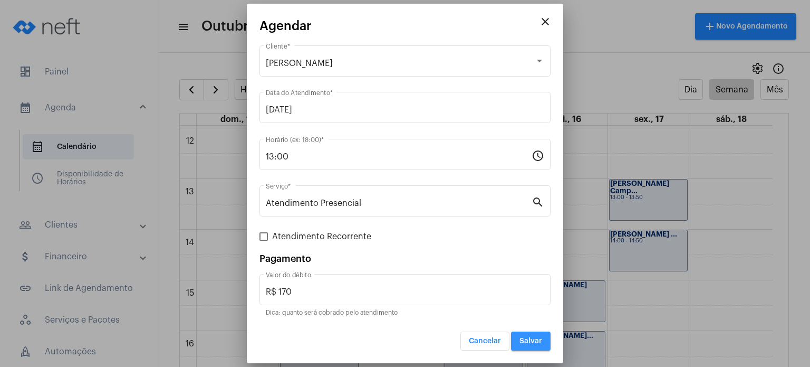
click at [530, 341] on span "Salvar" at bounding box center [531, 340] width 23 height 7
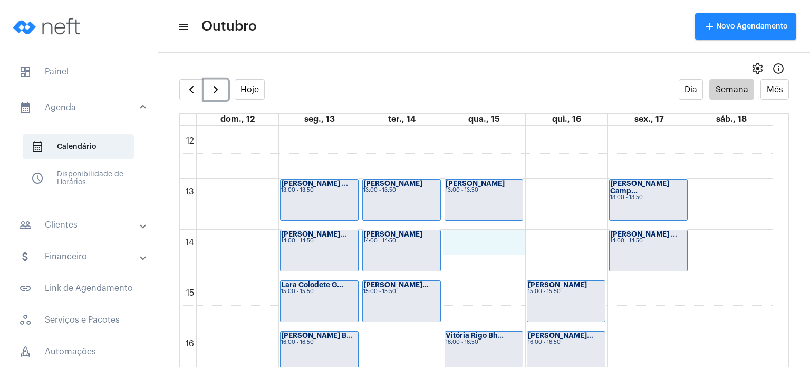
click at [483, 238] on div "00 01 02 03 04 05 06 07 08 09 10 11 12 13 14 15 16 17 18 19 20 21 22 23 [PERSON…" at bounding box center [476, 128] width 593 height 1215
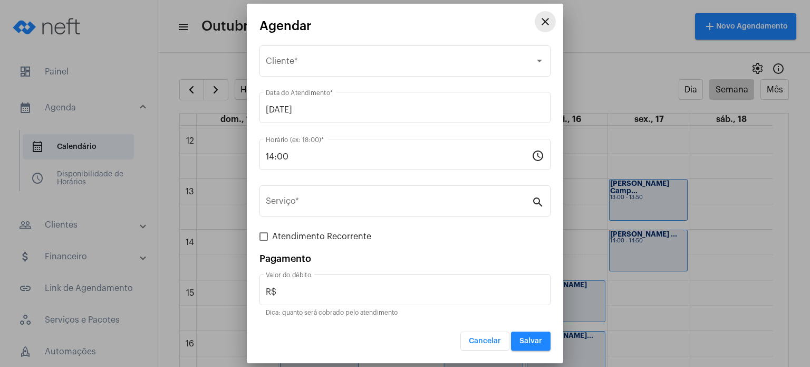
click at [545, 21] on mat-icon "close" at bounding box center [545, 21] width 13 height 13
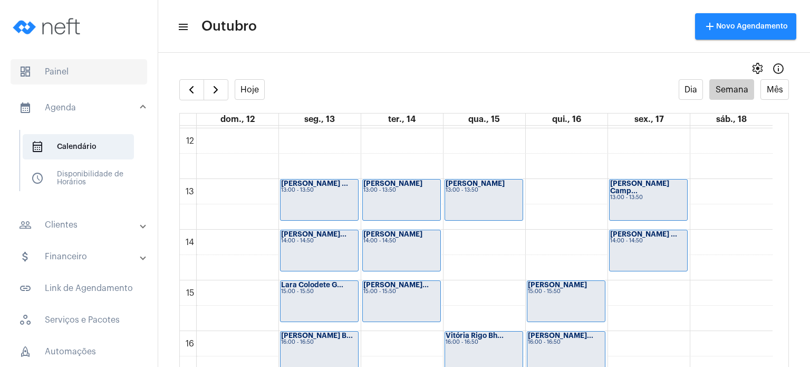
click at [90, 75] on span "dashboard Painel" at bounding box center [79, 71] width 137 height 25
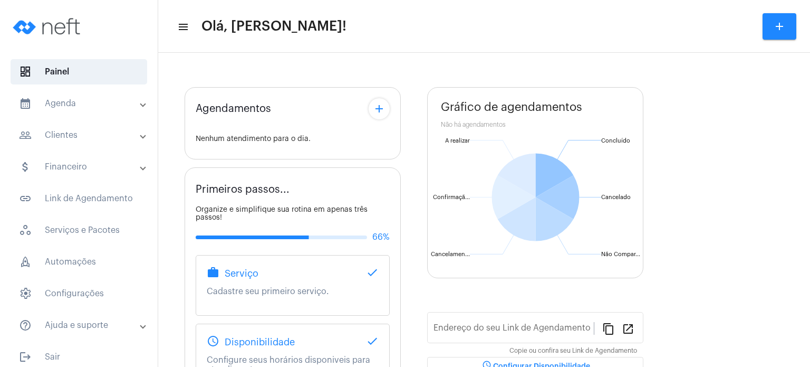
type input "[URL][DOMAIN_NAME]"
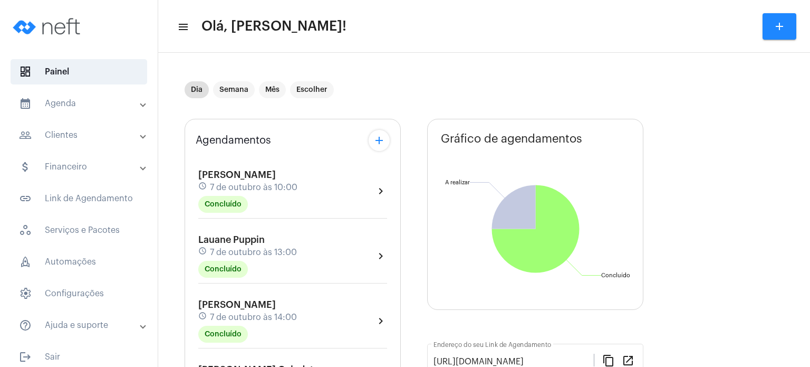
click at [80, 99] on mat-panel-title "calendar_month_outlined Agenda" at bounding box center [80, 103] width 122 height 13
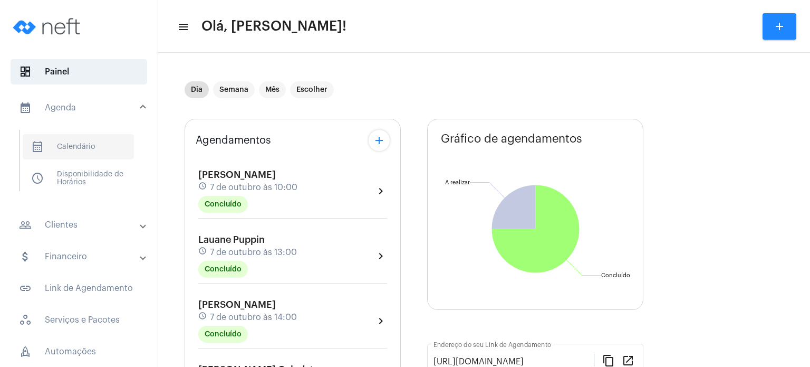
click at [72, 143] on span "calendar_month_outlined Calendário" at bounding box center [78, 146] width 111 height 25
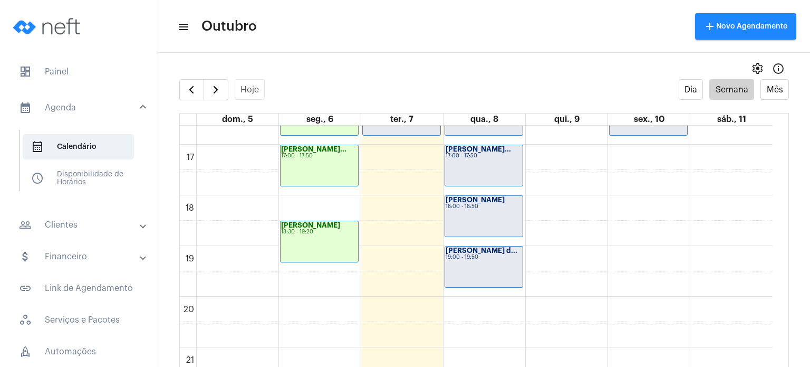
scroll to position [844, 0]
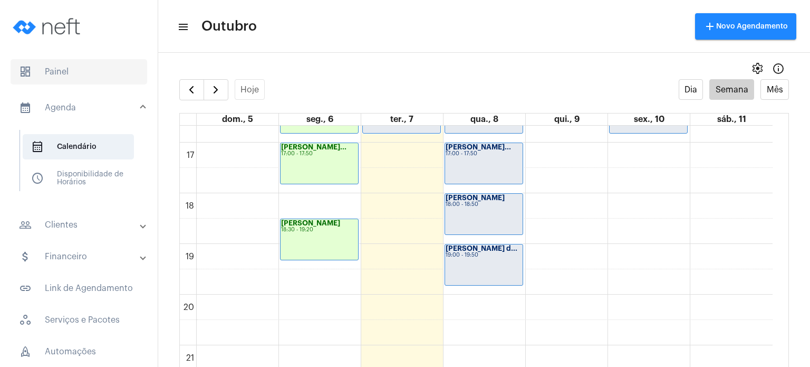
click at [80, 76] on span "dashboard Painel" at bounding box center [79, 71] width 137 height 25
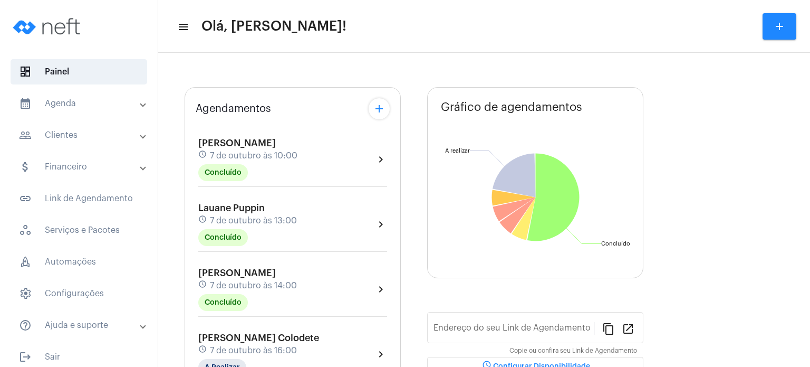
type input "[URL][DOMAIN_NAME]"
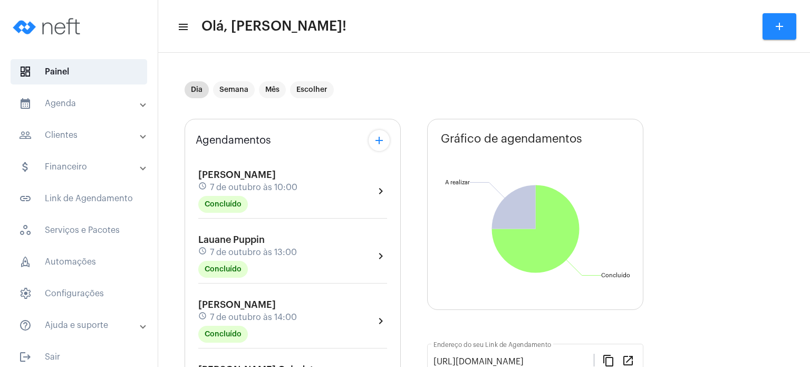
click at [63, 114] on mat-expansion-panel-header "calendar_month_outlined Agenda" at bounding box center [81, 103] width 151 height 25
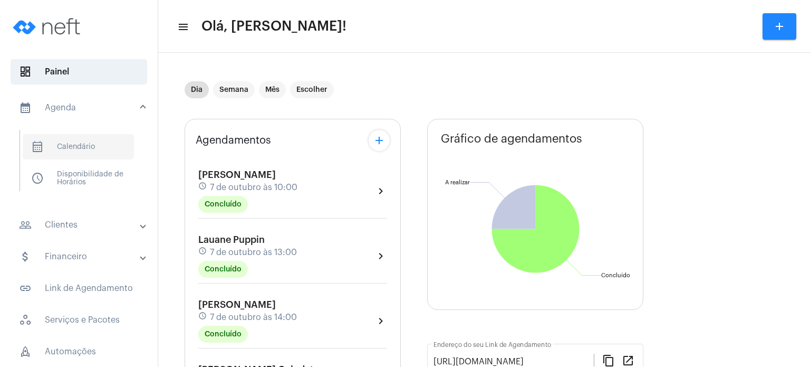
click at [78, 147] on span "calendar_month_outlined Calendário" at bounding box center [78, 146] width 111 height 25
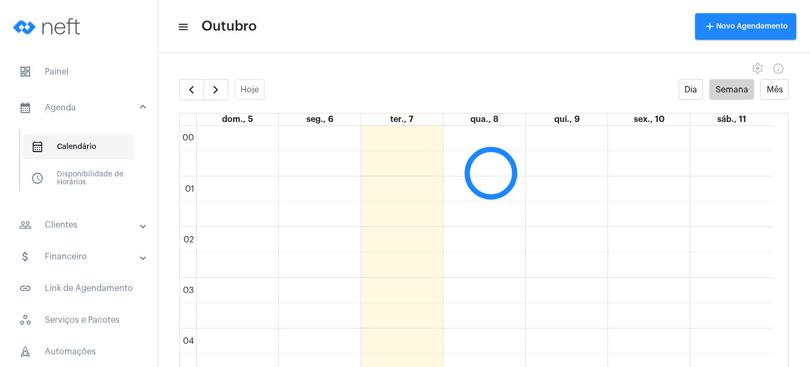
scroll to position [304, 0]
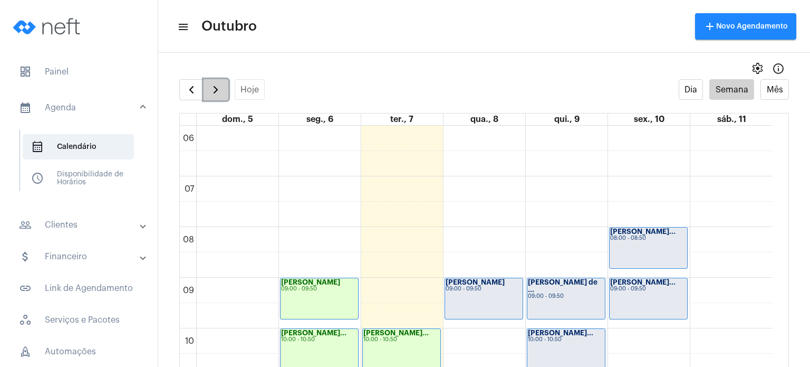
click at [216, 93] on span "button" at bounding box center [215, 89] width 13 height 13
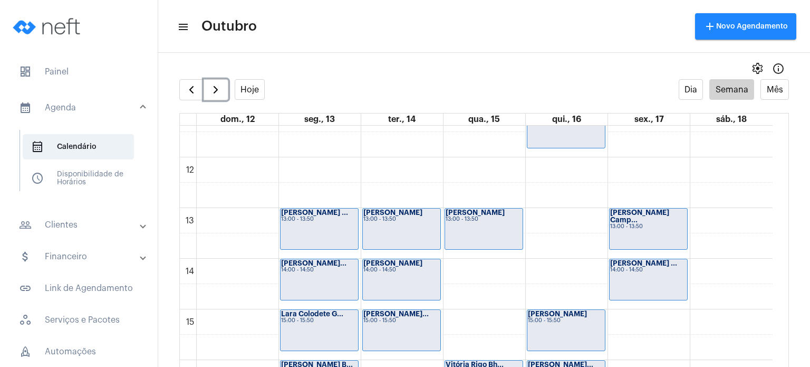
scroll to position [635, 0]
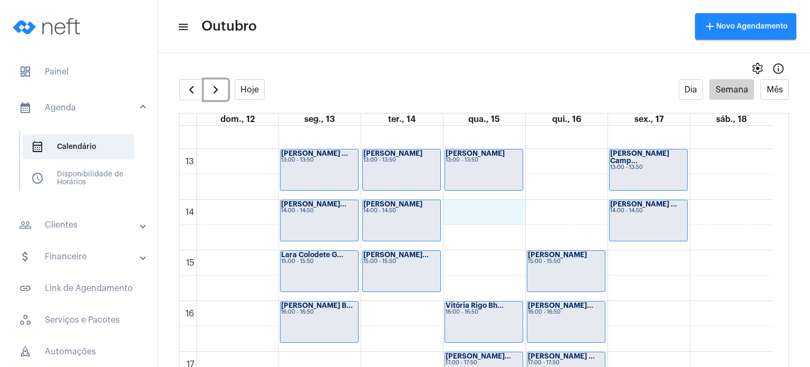
click at [471, 207] on div "00 01 02 03 04 05 06 07 08 09 10 11 12 13 14 15 16 17 18 19 20 21 22 23 [PERSON…" at bounding box center [476, 97] width 593 height 1215
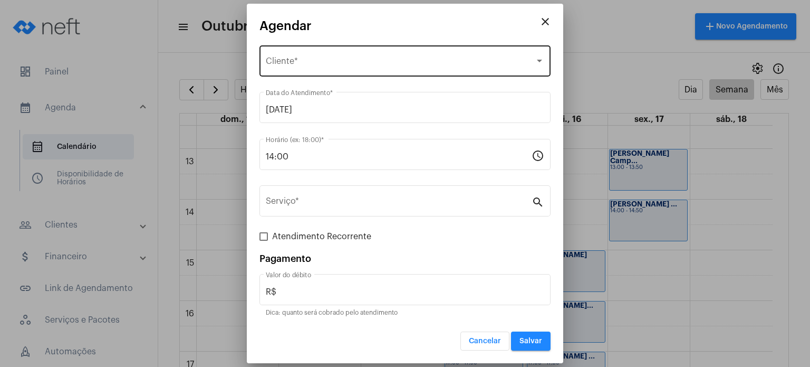
click at [410, 57] on div "Selecione o Cliente Cliente *" at bounding box center [405, 59] width 279 height 33
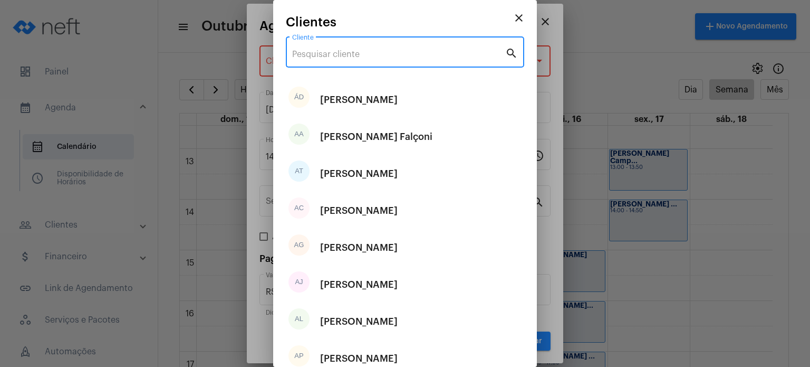
click at [410, 57] on input "Cliente" at bounding box center [398, 54] width 213 height 9
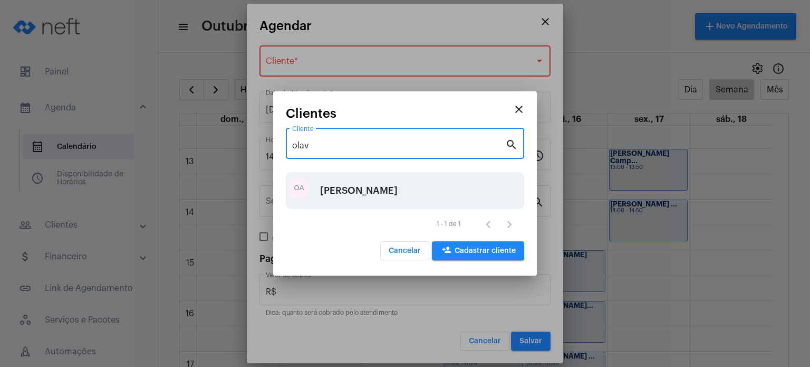
type input "olav"
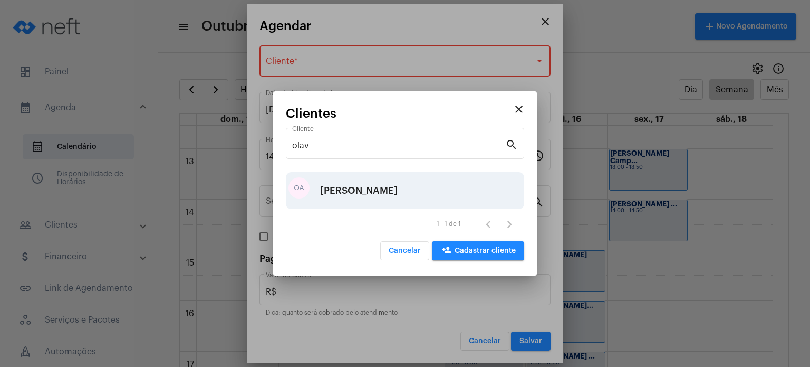
click at [373, 185] on div "[PERSON_NAME]" at bounding box center [359, 191] width 78 height 32
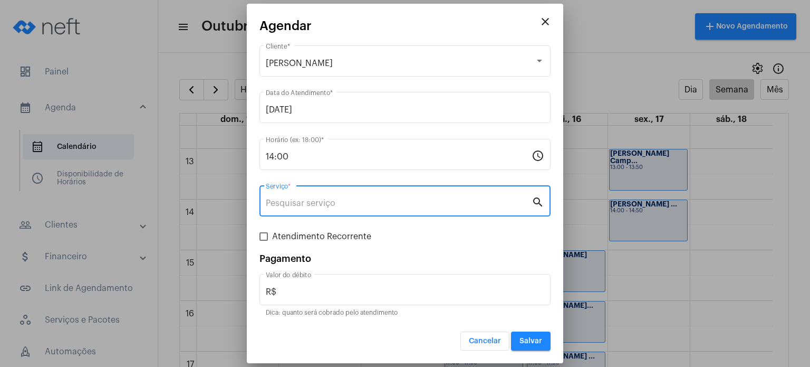
click at [356, 203] on input "Serviço *" at bounding box center [399, 202] width 266 height 9
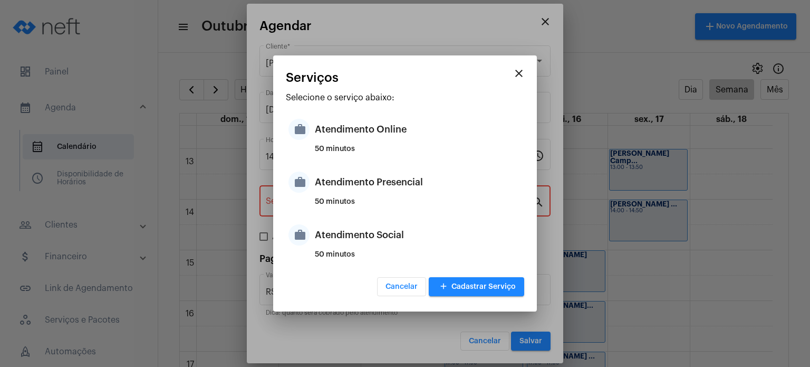
click at [356, 203] on div "50 minutos" at bounding box center [418, 206] width 207 height 16
type input "Atendimento Presencial"
type input "R$ 170"
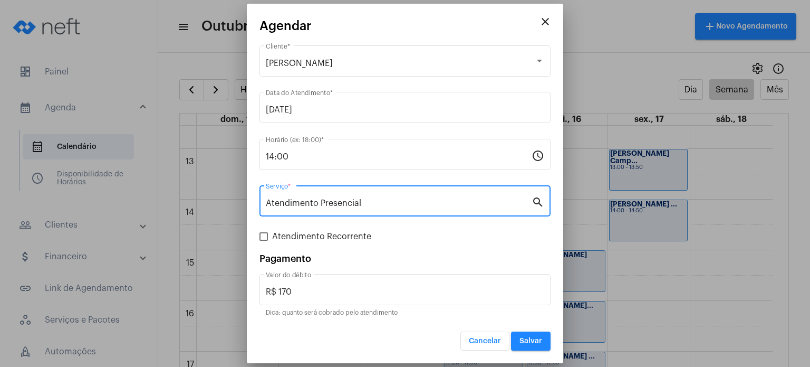
click at [537, 337] on span "Salvar" at bounding box center [531, 340] width 23 height 7
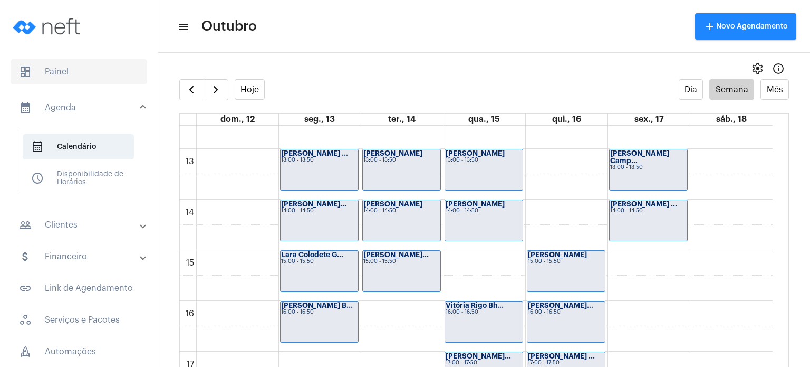
click at [74, 71] on span "dashboard Painel" at bounding box center [79, 71] width 137 height 25
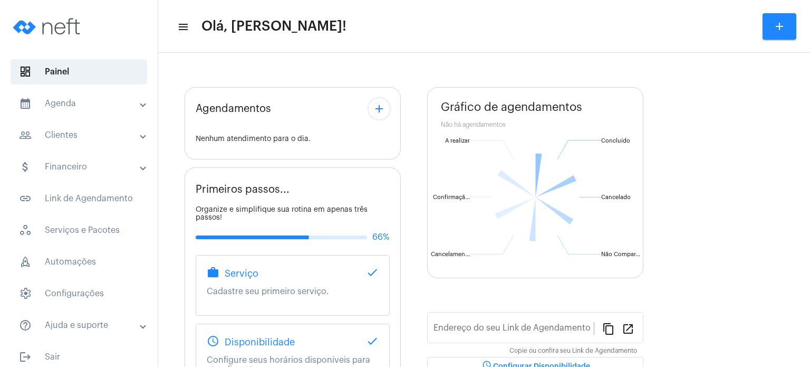
type input "[URL][DOMAIN_NAME]"
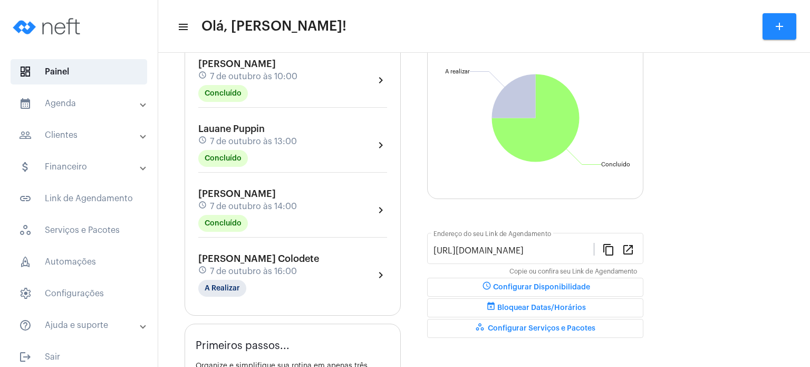
scroll to position [127, 0]
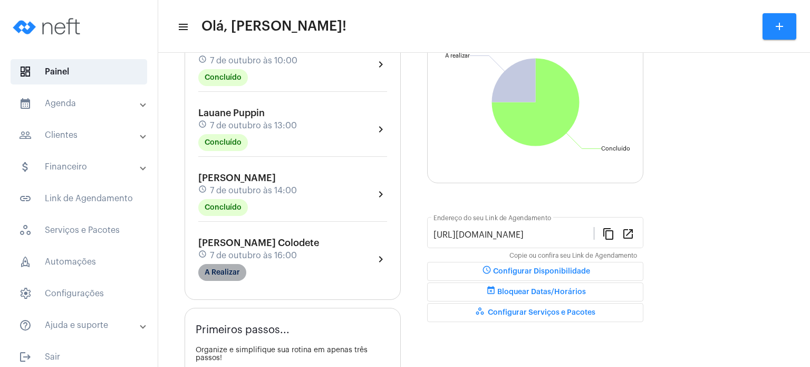
click at [227, 274] on mat-chip "A Realizar" at bounding box center [222, 272] width 48 height 17
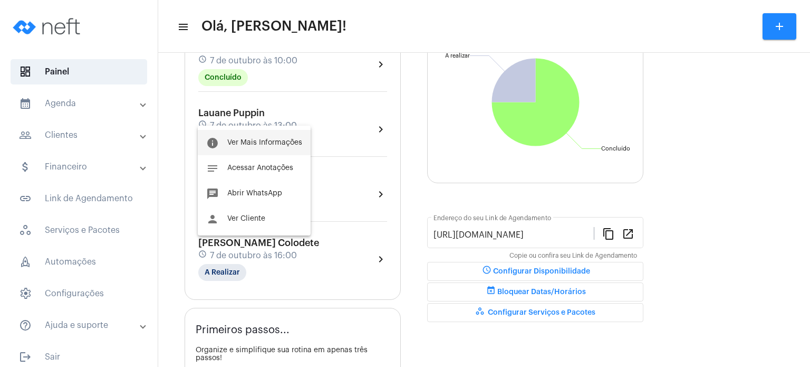
click at [277, 140] on span "Ver Mais Informações" at bounding box center [264, 142] width 75 height 7
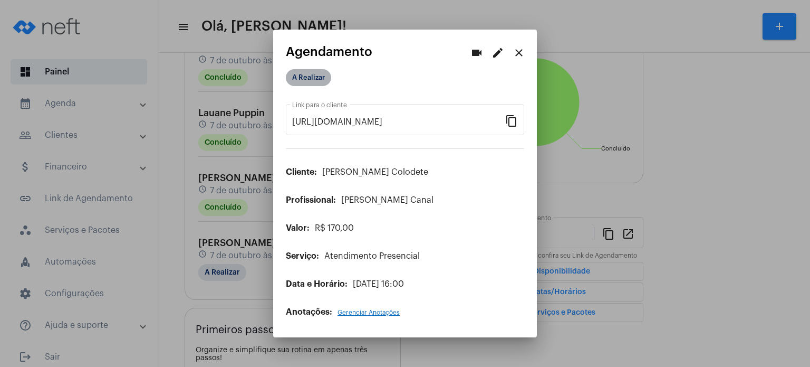
click at [312, 75] on mat-chip "A Realizar" at bounding box center [308, 77] width 45 height 17
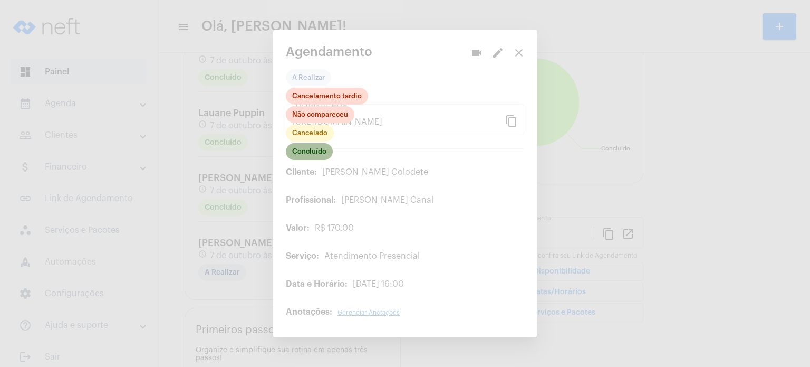
click at [320, 149] on mat-chip "Concluído" at bounding box center [309, 151] width 47 height 17
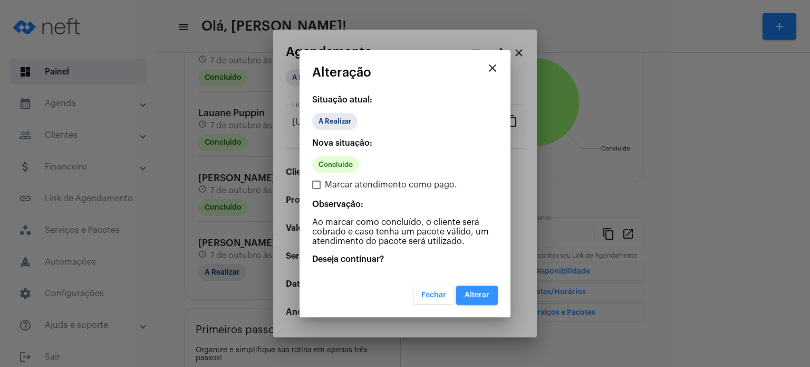
click at [479, 294] on span "Alterar" at bounding box center [477, 294] width 25 height 7
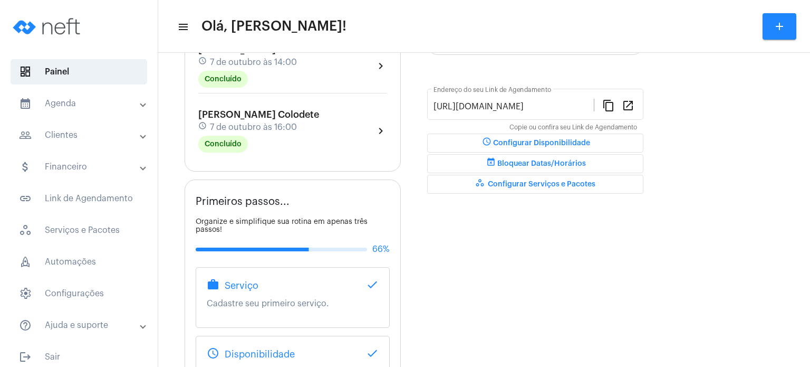
scroll to position [274, 0]
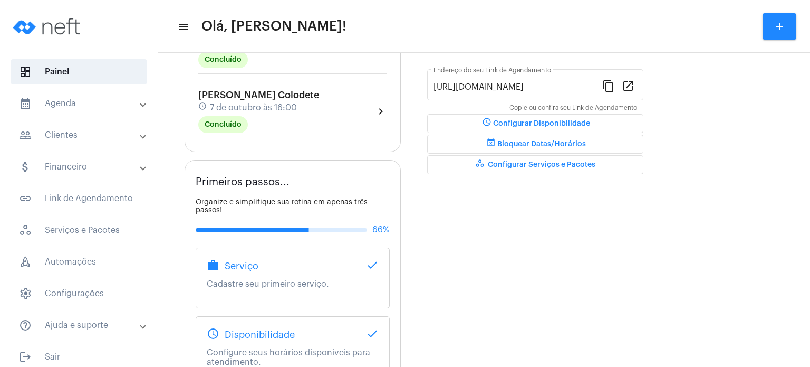
click at [75, 95] on mat-expansion-panel-header "calendar_month_outlined Agenda" at bounding box center [81, 103] width 151 height 25
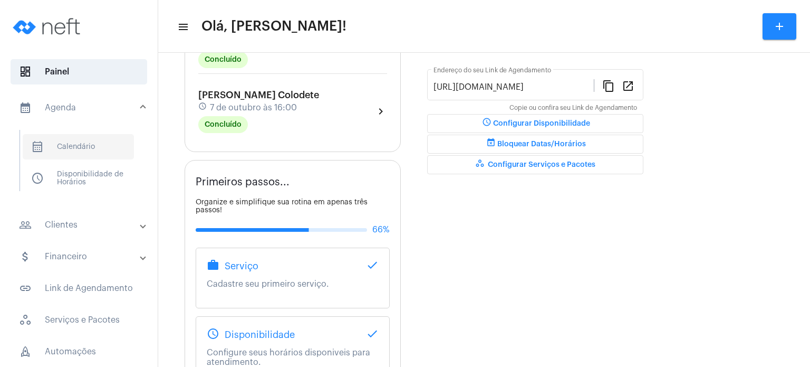
click at [83, 143] on span "calendar_month_outlined Calendário" at bounding box center [78, 146] width 111 height 25
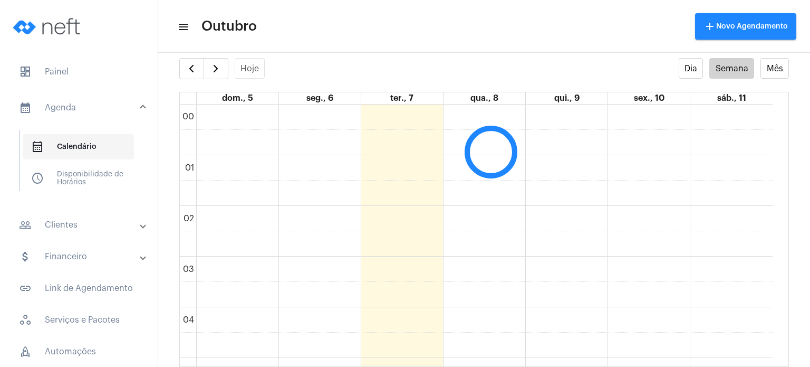
scroll to position [304, 0]
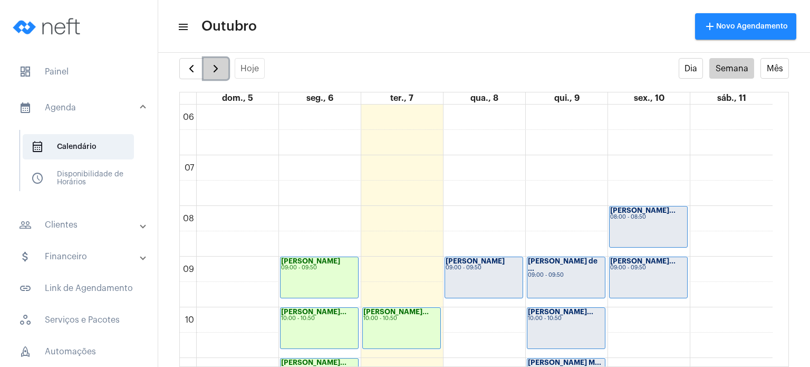
click at [220, 62] on span "button" at bounding box center [215, 68] width 13 height 13
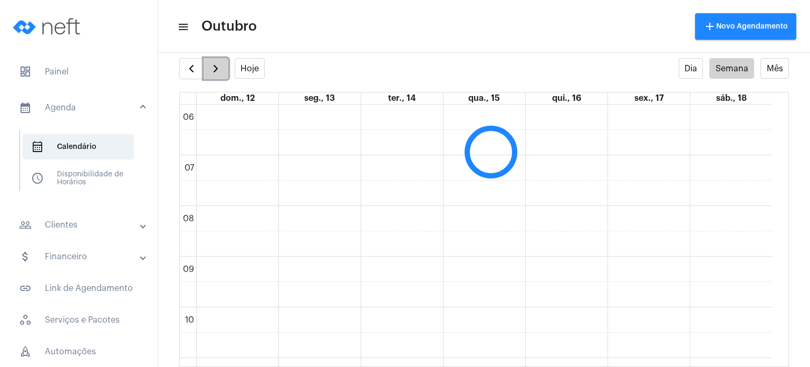
click at [220, 62] on span "button" at bounding box center [215, 68] width 13 height 13
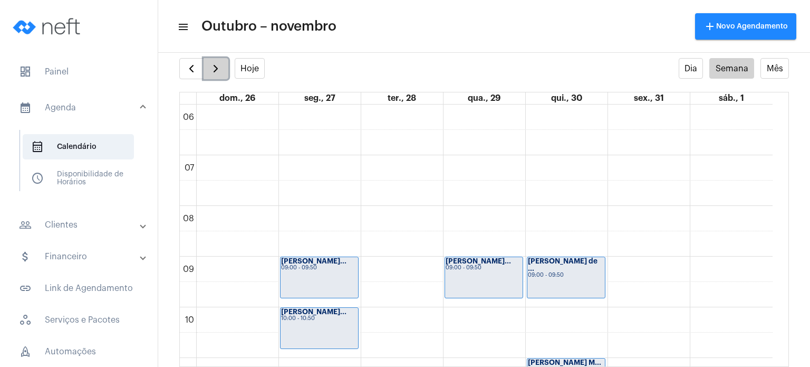
click at [220, 62] on span "button" at bounding box center [215, 68] width 13 height 13
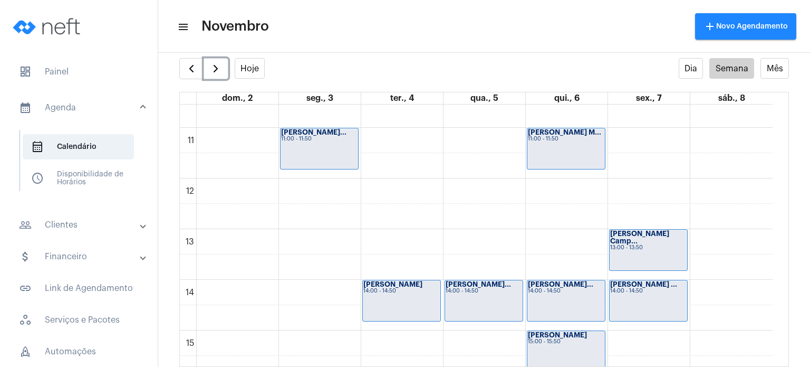
scroll to position [764, 0]
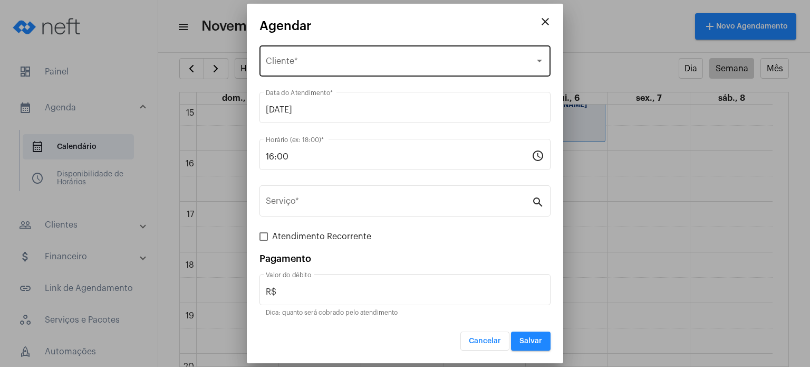
click at [334, 46] on div "Selecione o Cliente Cliente *" at bounding box center [405, 59] width 279 height 33
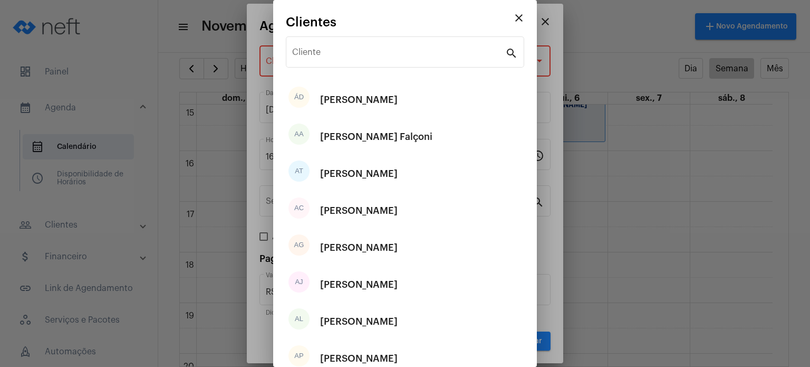
click at [334, 46] on div "Cliente" at bounding box center [398, 50] width 213 height 33
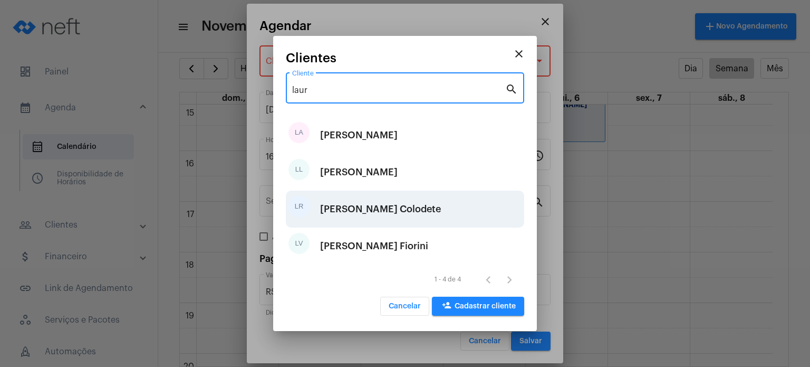
type input "laur"
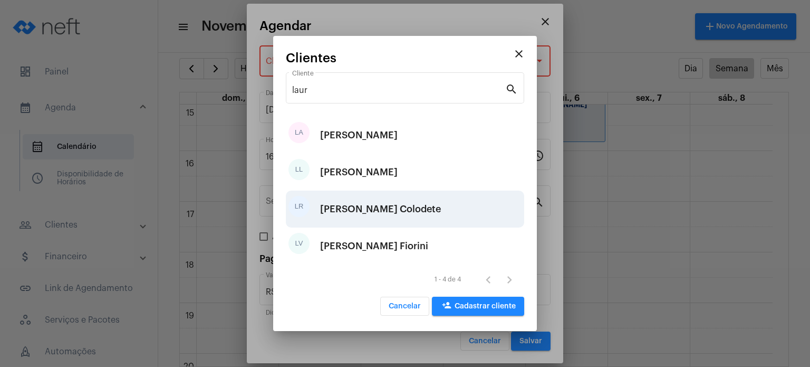
click at [371, 206] on div "[PERSON_NAME] Colodete" at bounding box center [380, 209] width 121 height 32
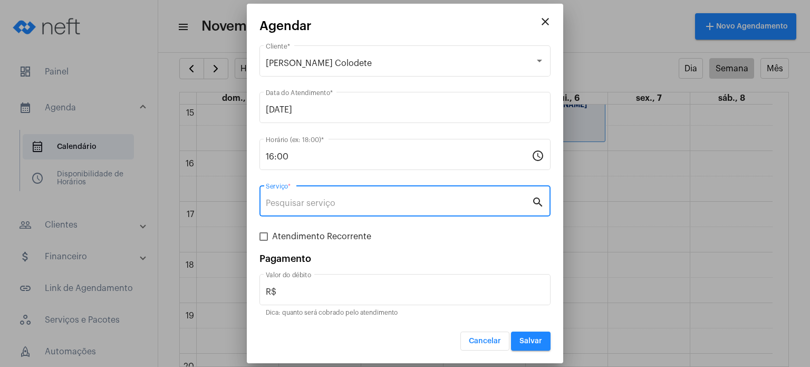
click at [364, 205] on input "Serviço *" at bounding box center [399, 202] width 266 height 9
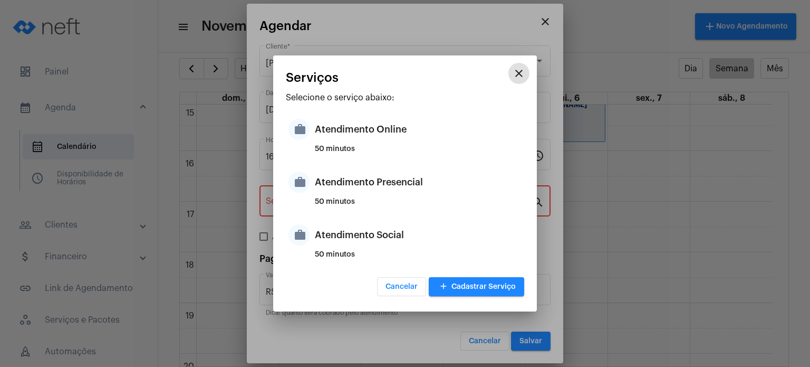
click at [364, 205] on div "50 minutos" at bounding box center [418, 206] width 207 height 16
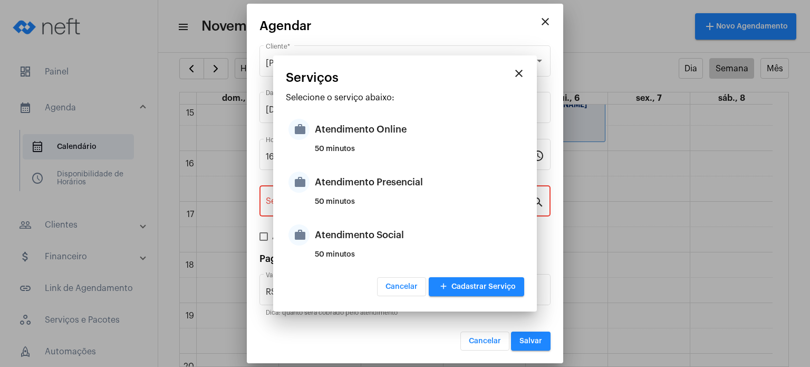
type input "Atendimento Presencial"
type input "R$ 170"
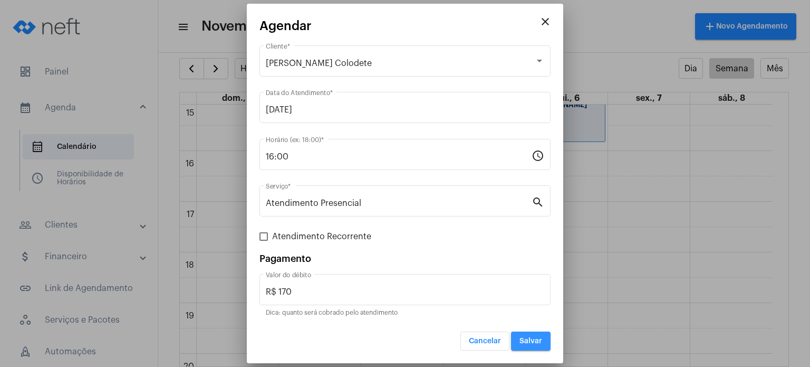
click at [530, 347] on button "Salvar" at bounding box center [531, 340] width 40 height 19
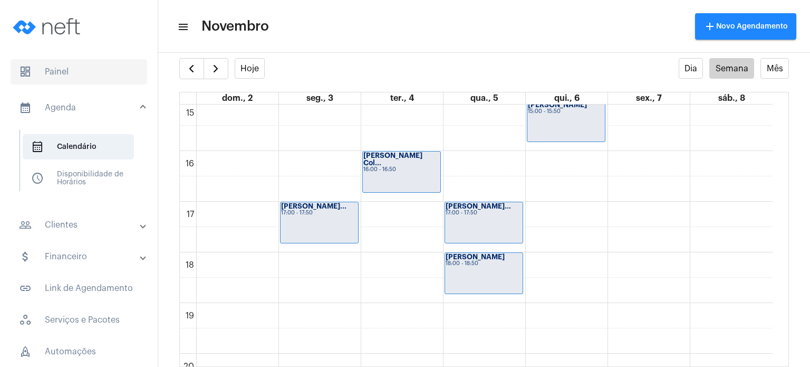
click at [79, 64] on span "dashboard Painel" at bounding box center [79, 71] width 137 height 25
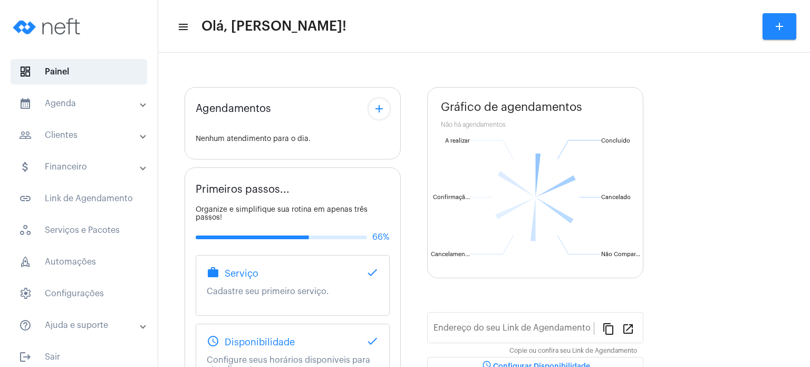
type input "[URL][DOMAIN_NAME]"
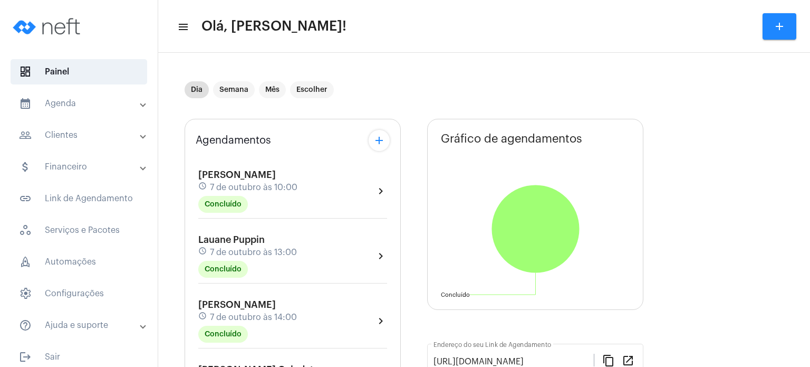
click at [188, 305] on div "Agendamentos add [PERSON_NAME] schedule [DATE] 10:00 Concluído chevron_right [P…" at bounding box center [293, 273] width 216 height 308
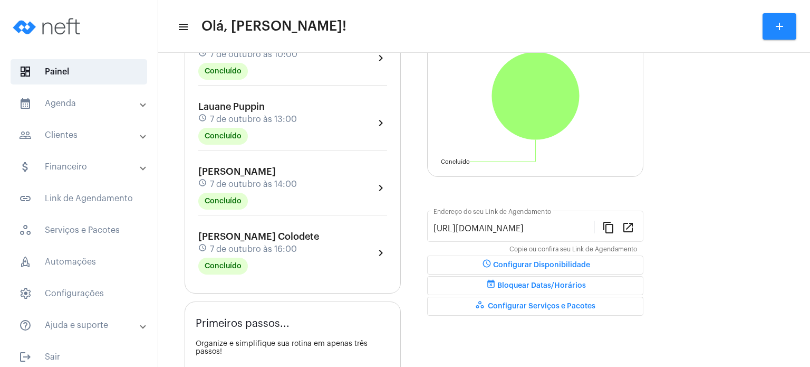
scroll to position [148, 0]
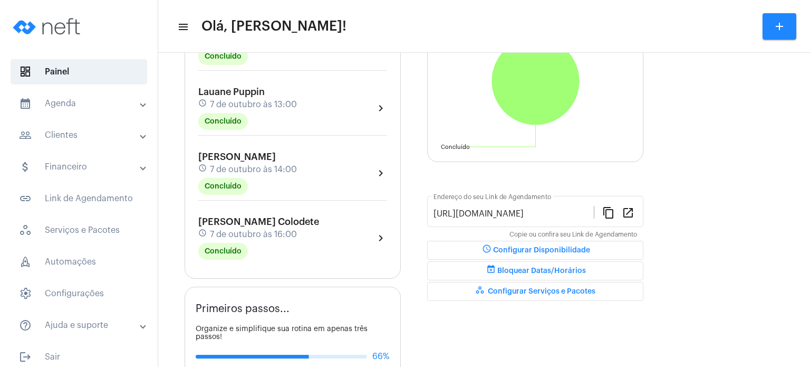
click at [285, 228] on div "schedule [DATE] 16:00" at bounding box center [258, 234] width 121 height 12
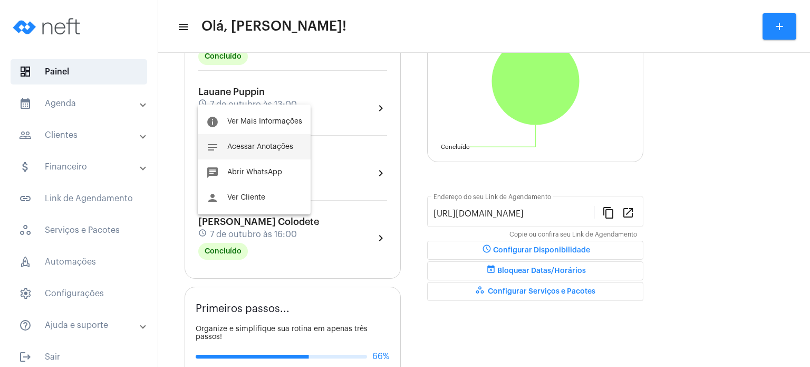
click at [272, 144] on span "Acessar Anotações" at bounding box center [260, 146] width 66 height 7
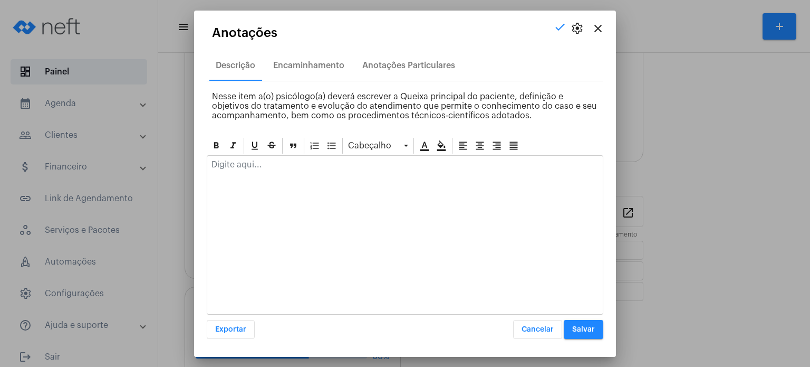
click at [262, 164] on p at bounding box center [405, 164] width 387 height 9
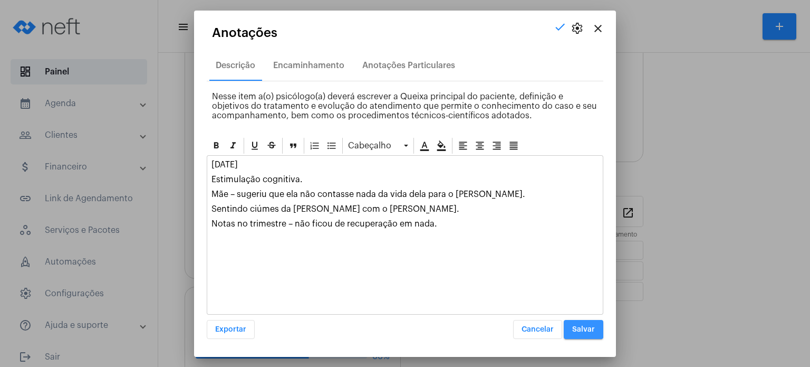
click at [574, 326] on span "Salvar" at bounding box center [583, 328] width 23 height 7
